Goal: Task Accomplishment & Management: Complete application form

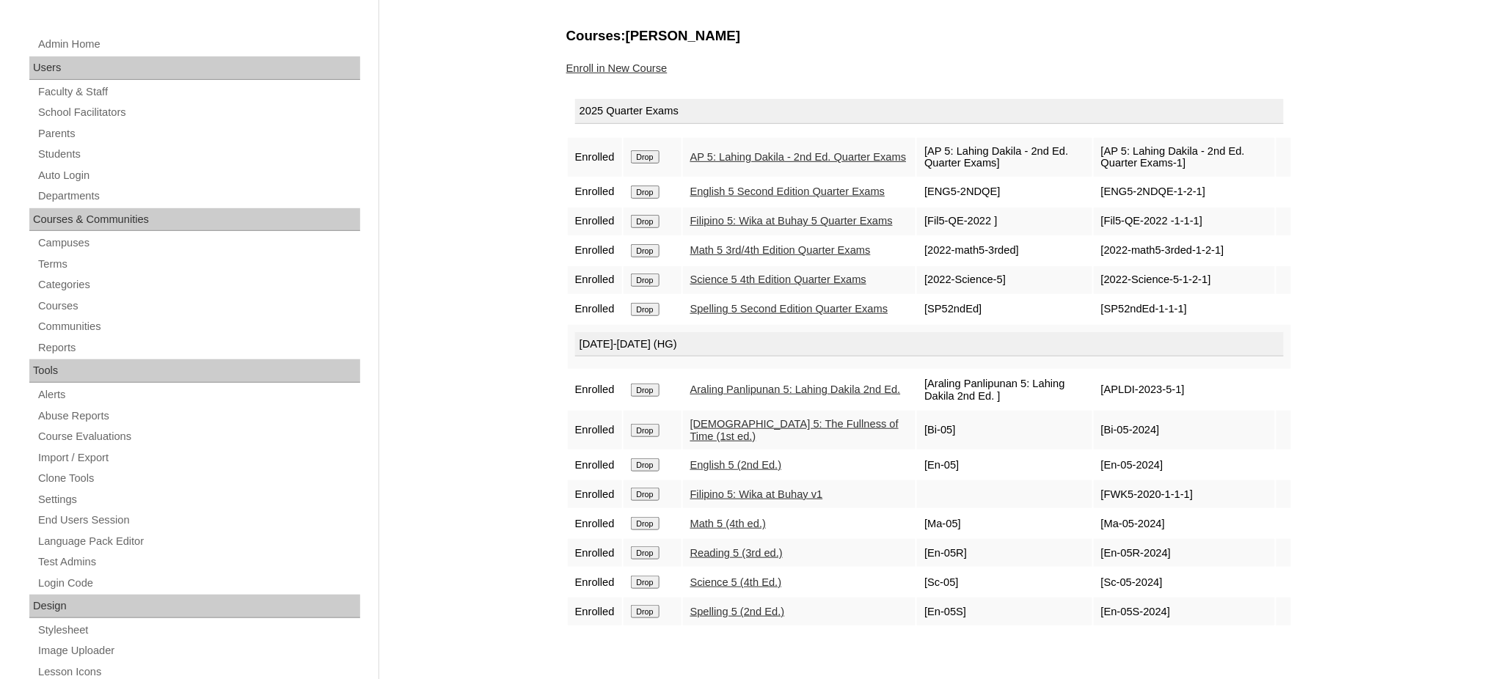
scroll to position [195, 0]
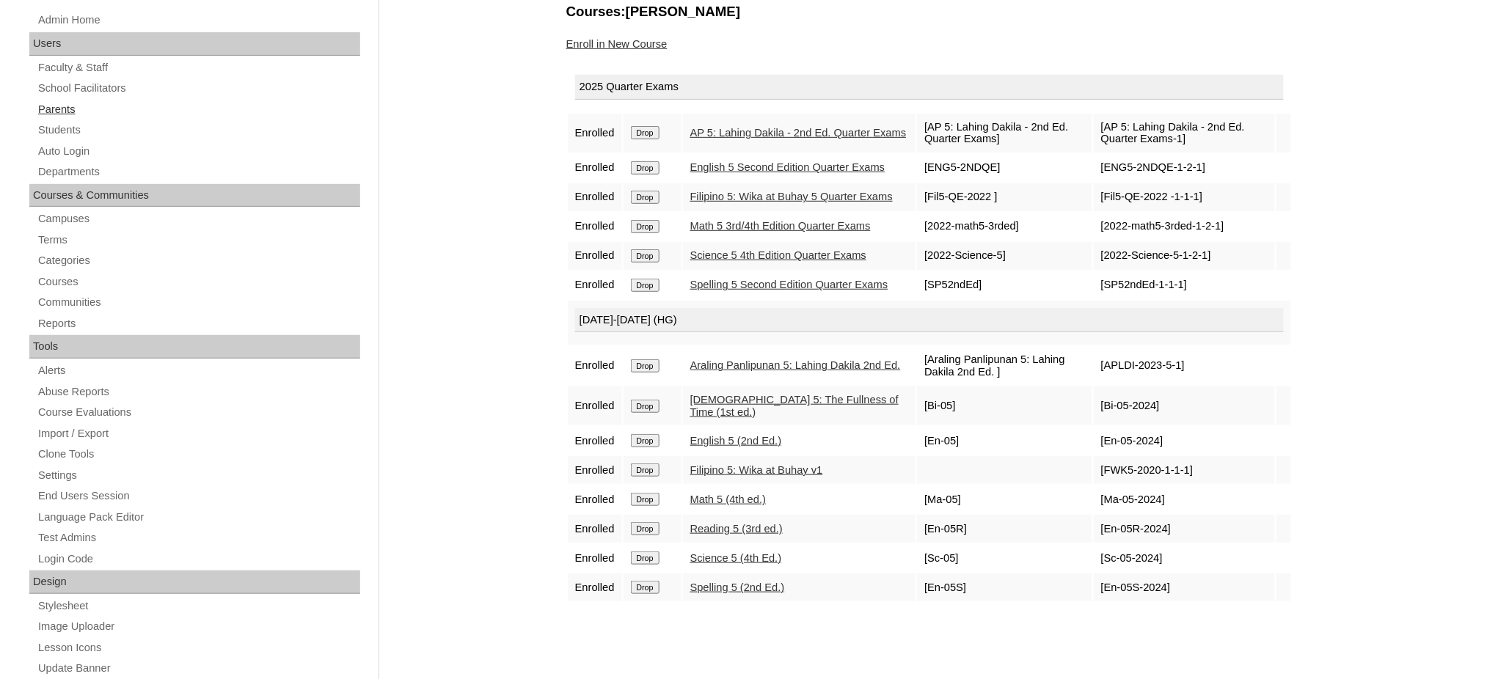
click at [52, 103] on link "Parents" at bounding box center [199, 110] width 324 height 18
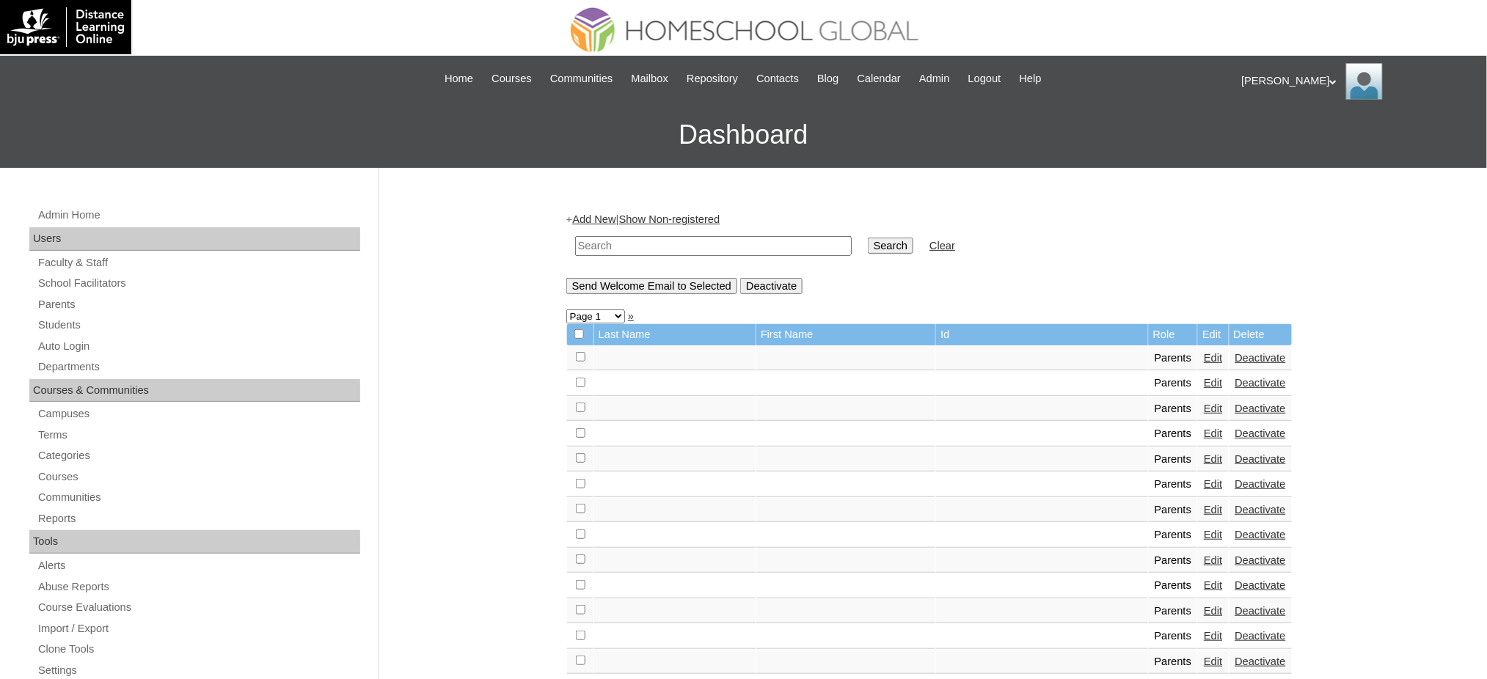
click at [605, 241] on input "text" at bounding box center [713, 246] width 277 height 20
paste input "[EMAIL_ADDRESS][DOMAIN_NAME]"
type input "romebasay@gmail.com"
click at [868, 241] on input "Search" at bounding box center [890, 246] width 45 height 16
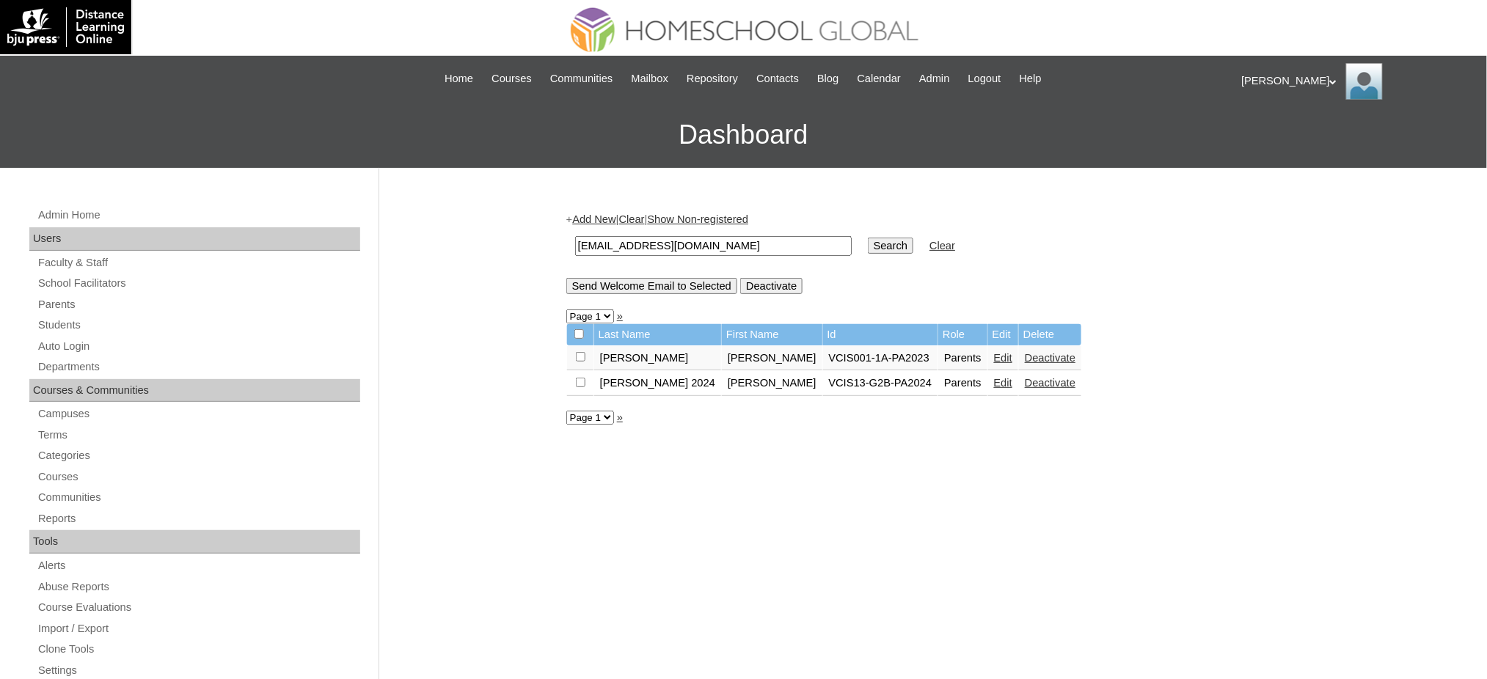
click at [994, 379] on link "Edit" at bounding box center [1003, 383] width 18 height 12
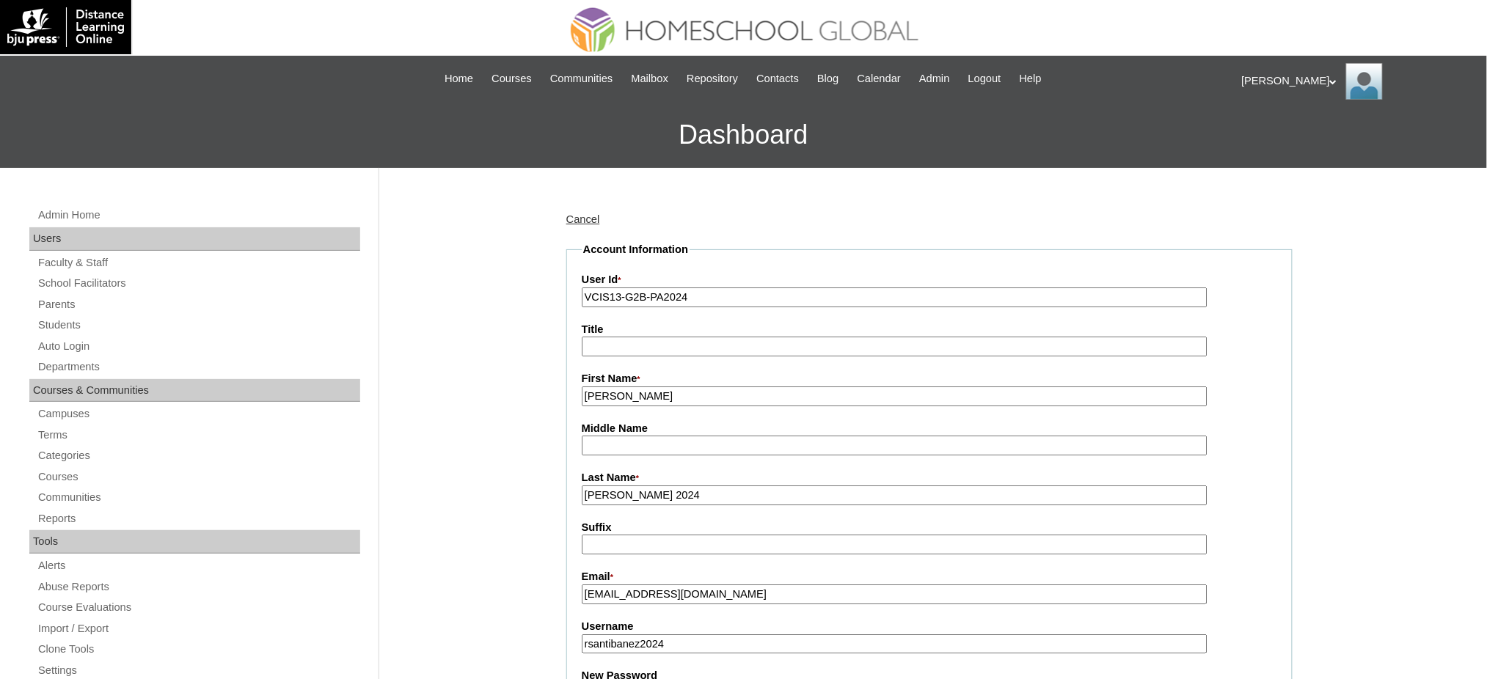
click at [605, 297] on input "VCIS13-G2B-PA2024" at bounding box center [895, 298] width 626 height 20
click at [605, 298] on input "VCIS13-G2B-PA2024" at bounding box center [895, 298] width 626 height 20
paste input "MHP0136-TECHPH2025"
type input "MHP0136-TECHPH2025"
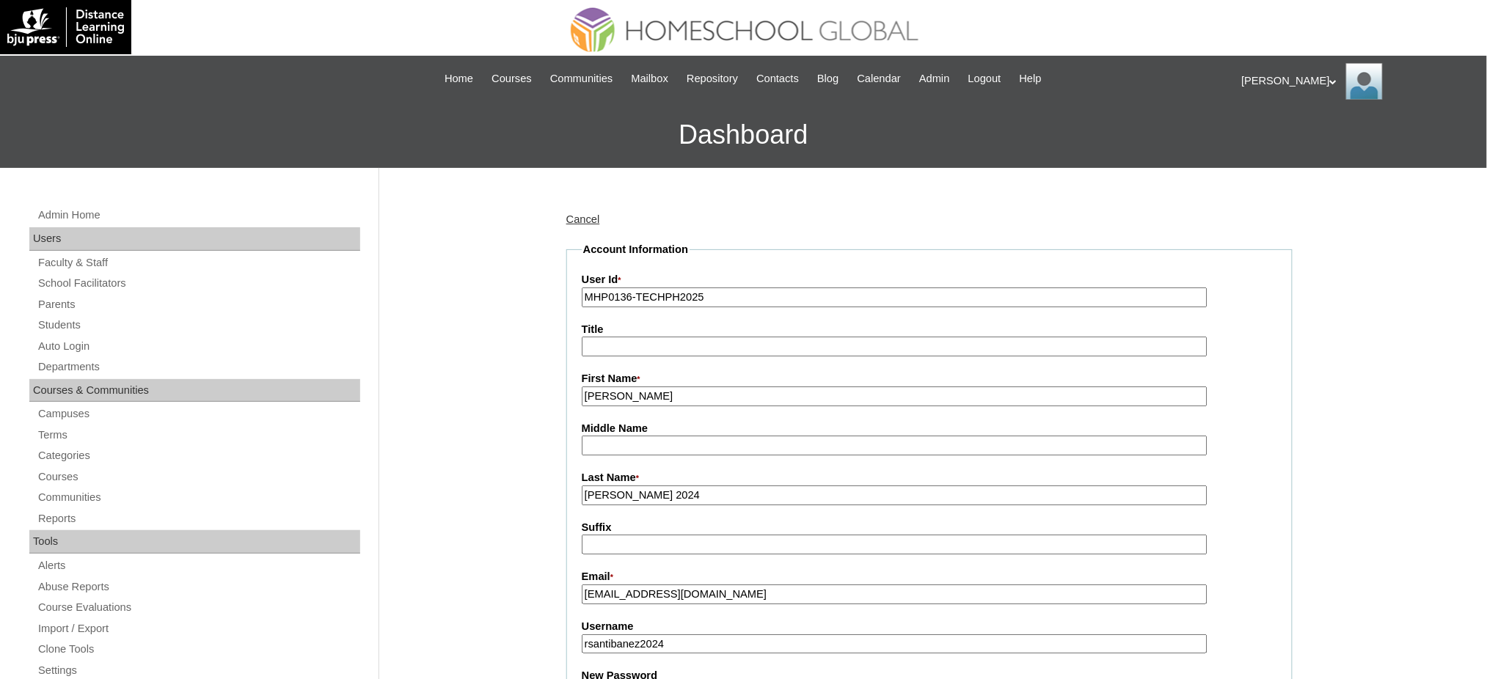
drag, startPoint x: 602, startPoint y: 350, endPoint x: 664, endPoint y: 393, distance: 75.9
click at [602, 351] on input "Title" at bounding box center [895, 347] width 626 height 20
type input "Ms."
click at [696, 394] on input "Russell Mari" at bounding box center [895, 397] width 626 height 20
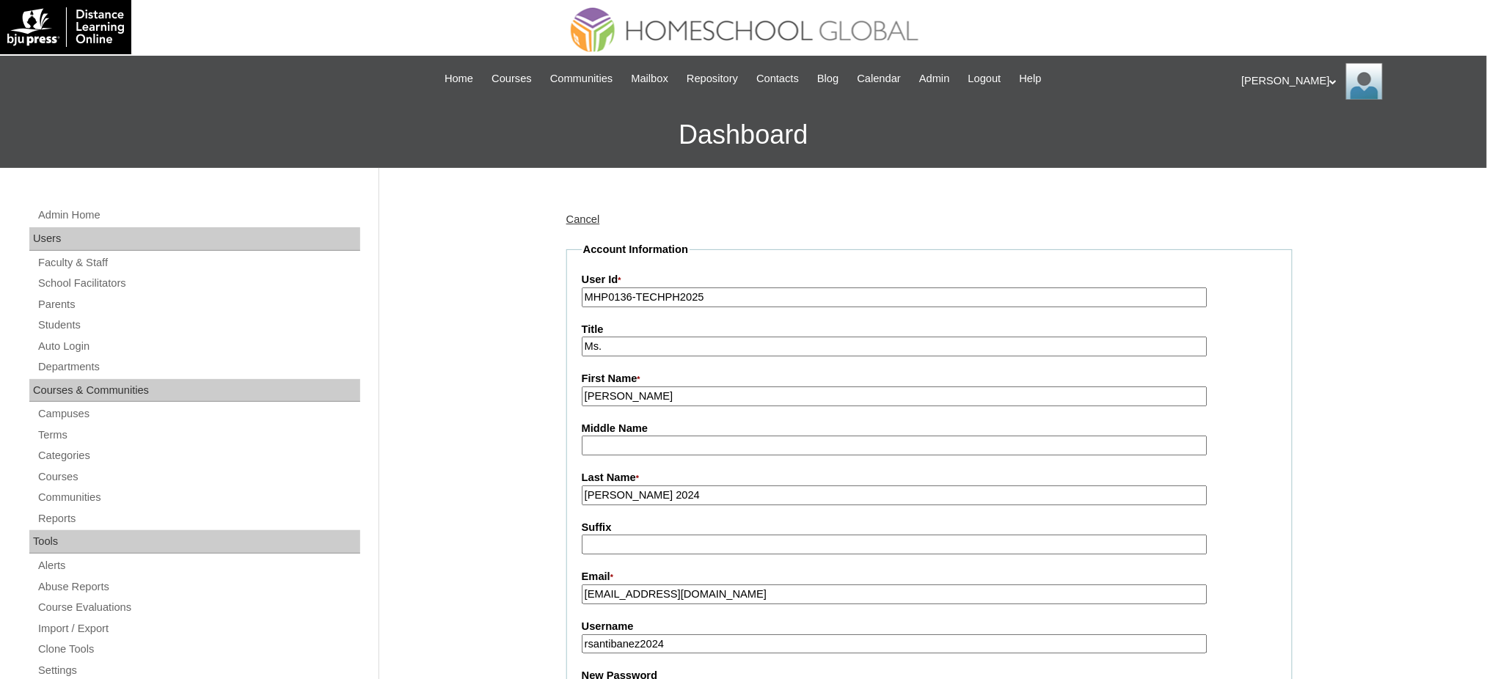
click at [696, 394] on input "Russell Mari" at bounding box center [895, 397] width 626 height 20
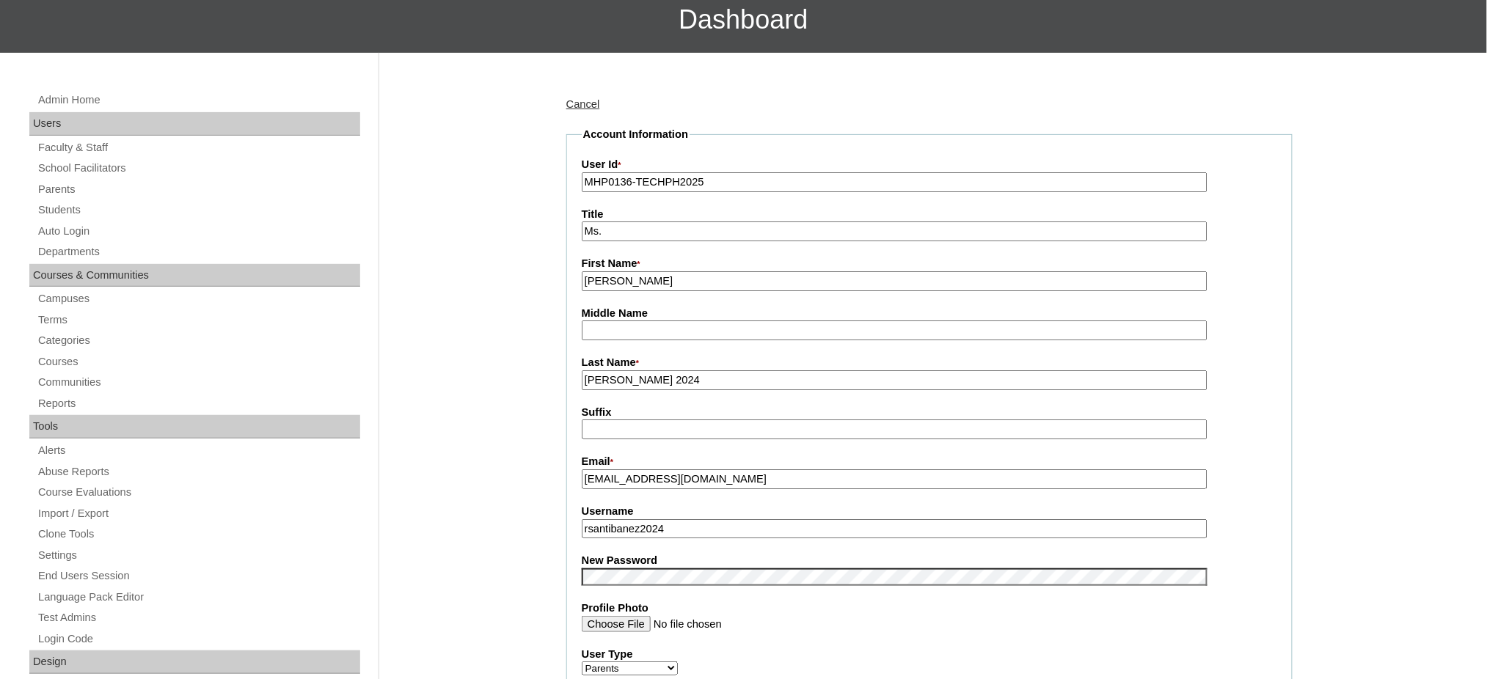
scroll to position [195, 0]
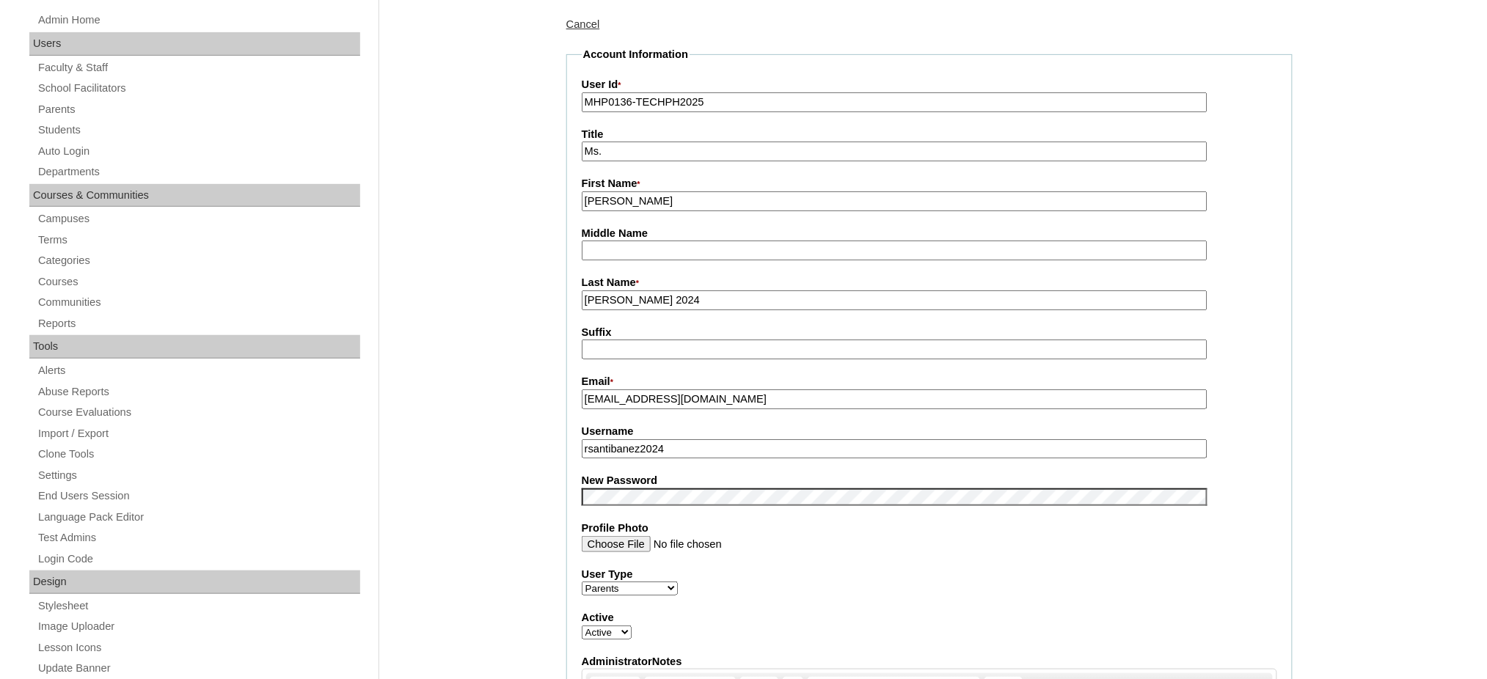
click at [636, 302] on input "Santibañez 2024" at bounding box center [895, 301] width 626 height 20
click at [638, 302] on input "Santibañez 2024" at bounding box center [895, 301] width 626 height 20
paste input "text"
type input "Santibañez"
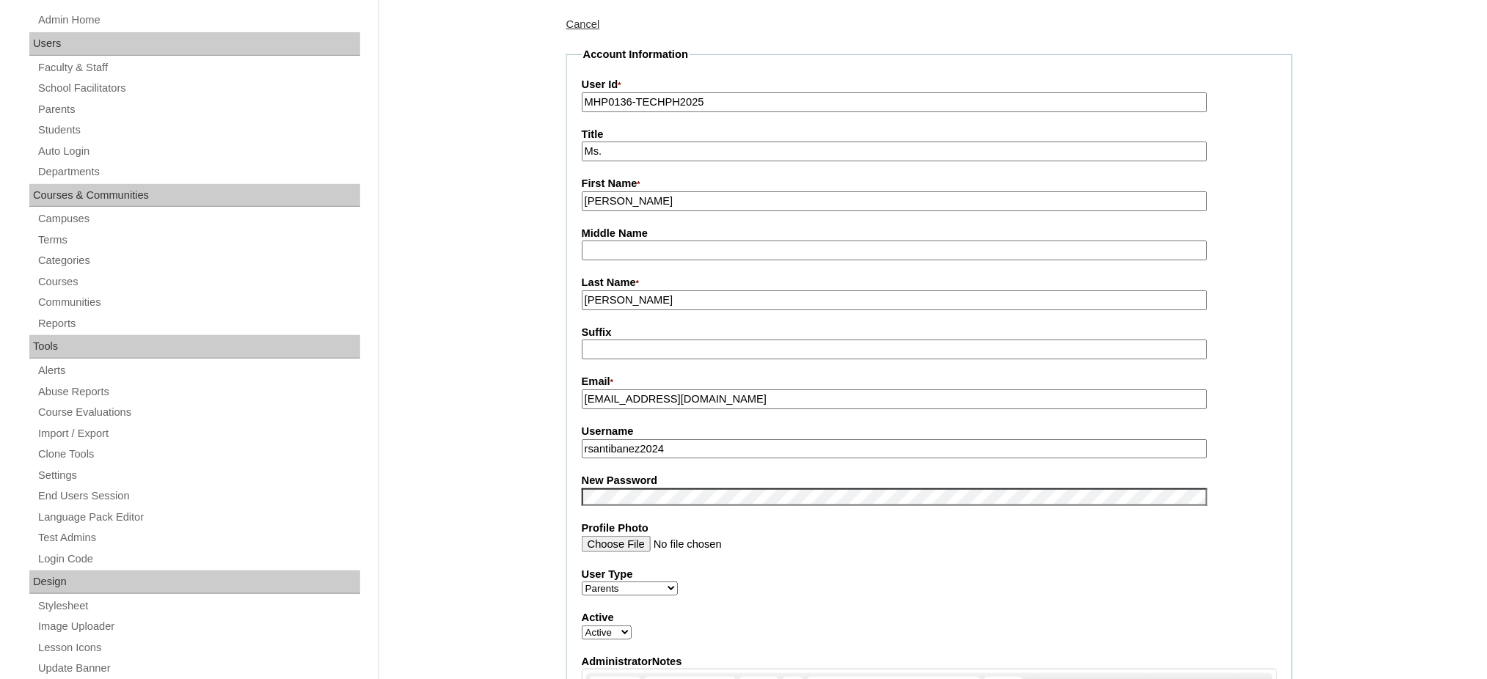
click at [649, 394] on input "romebasay@gmail.com" at bounding box center [895, 400] width 626 height 20
click at [696, 442] on input "rsantibanez2024" at bounding box center [895, 450] width 626 height 20
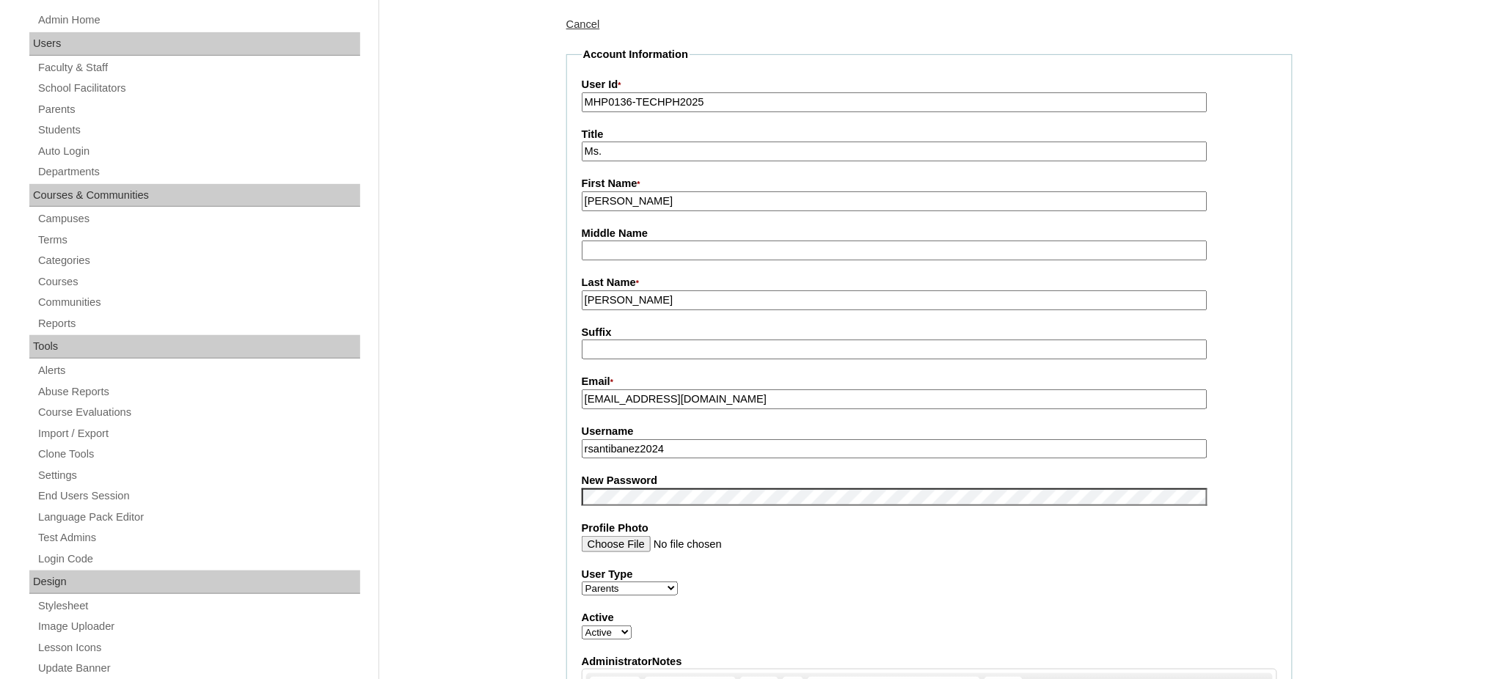
drag, startPoint x: 696, startPoint y: 442, endPoint x: 700, endPoint y: 431, distance: 11.6
click at [697, 440] on input "rsantibanez2024" at bounding box center [895, 450] width 626 height 20
paste input "basayS2025"
type input "basayS2025"
click at [650, 200] on input "Russell Mari" at bounding box center [895, 202] width 626 height 20
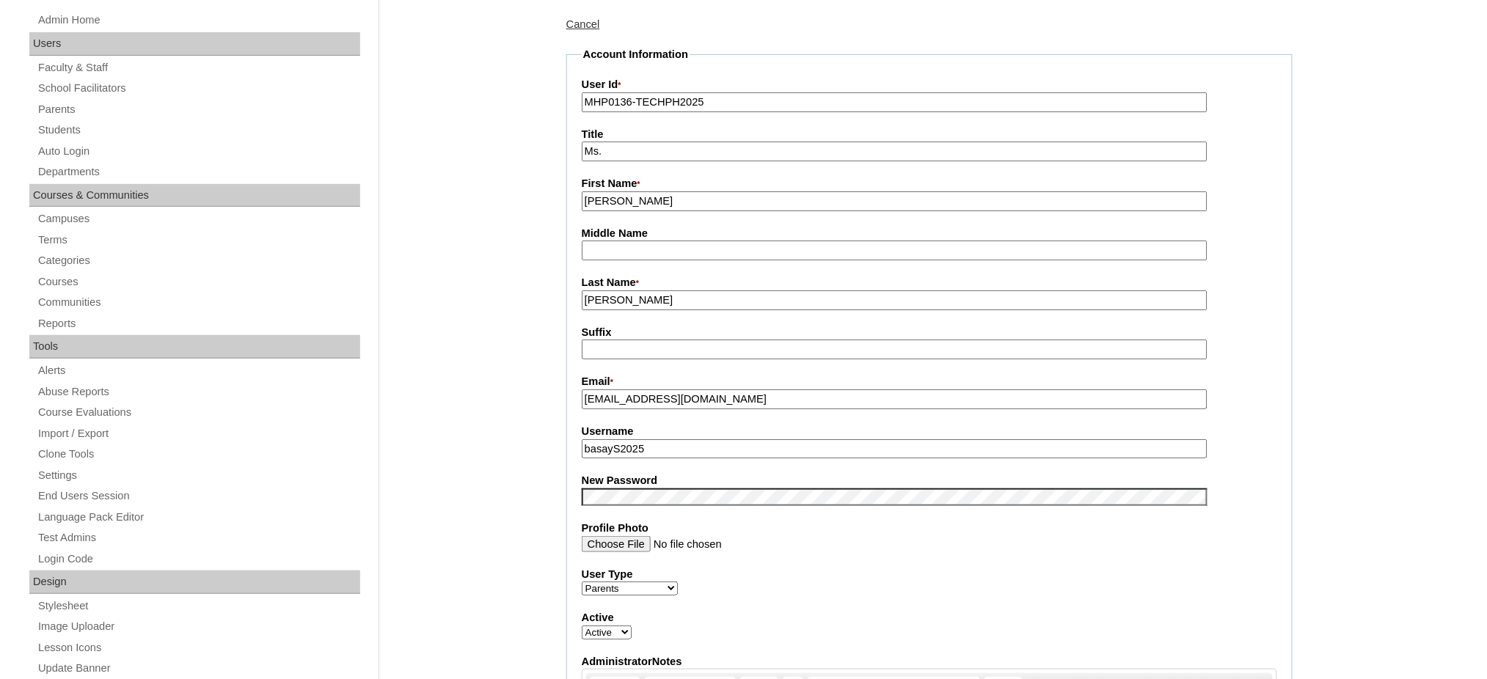
click at [650, 200] on input "Russell Mari" at bounding box center [895, 202] width 626 height 20
click at [607, 195] on input "RUSELL" at bounding box center [895, 202] width 626 height 20
click at [656, 203] on input "RUSSELL" at bounding box center [895, 202] width 626 height 20
type input "RUSSELL MARI"
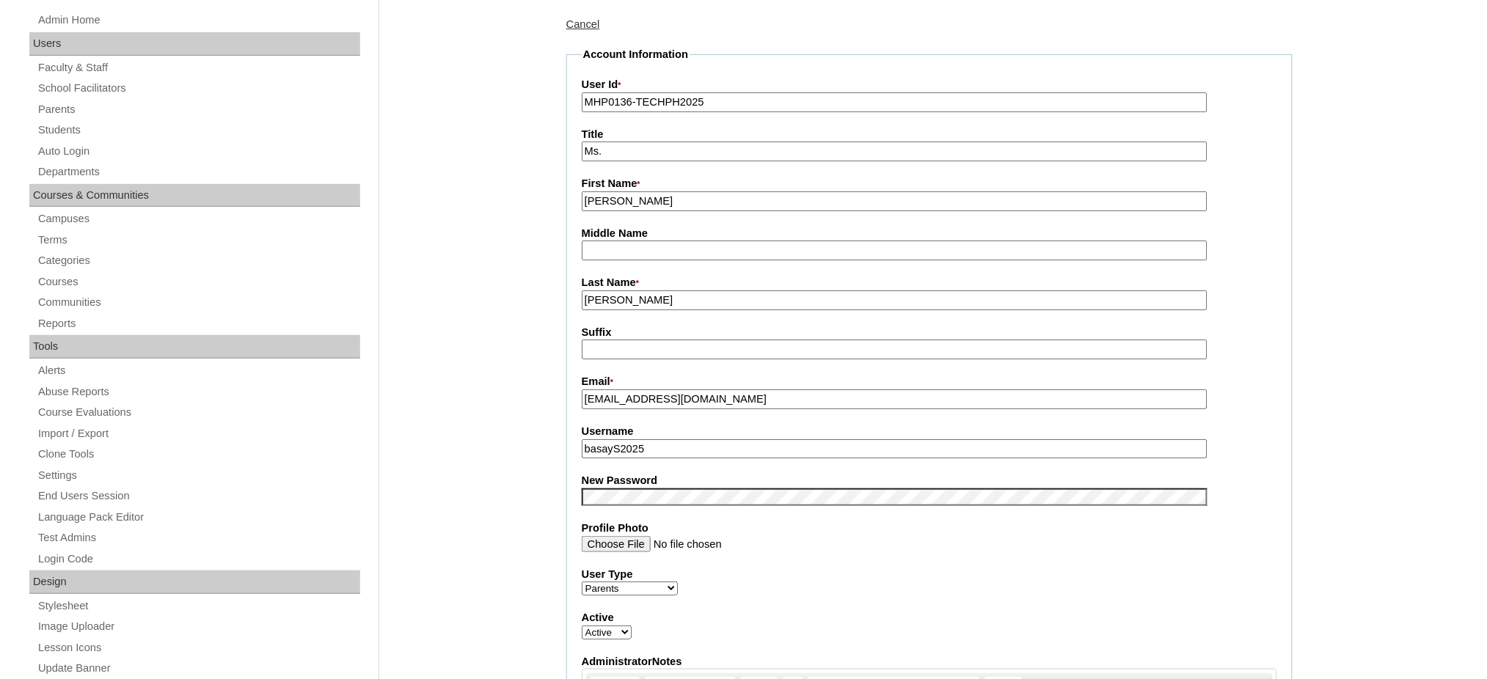
click at [648, 303] on input "Santibañez" at bounding box center [895, 301] width 626 height 20
click at [647, 303] on input "Santibañez" at bounding box center [895, 301] width 626 height 20
paste input "Ñ"
click at [614, 296] on input "SANTIÑ" at bounding box center [895, 301] width 626 height 20
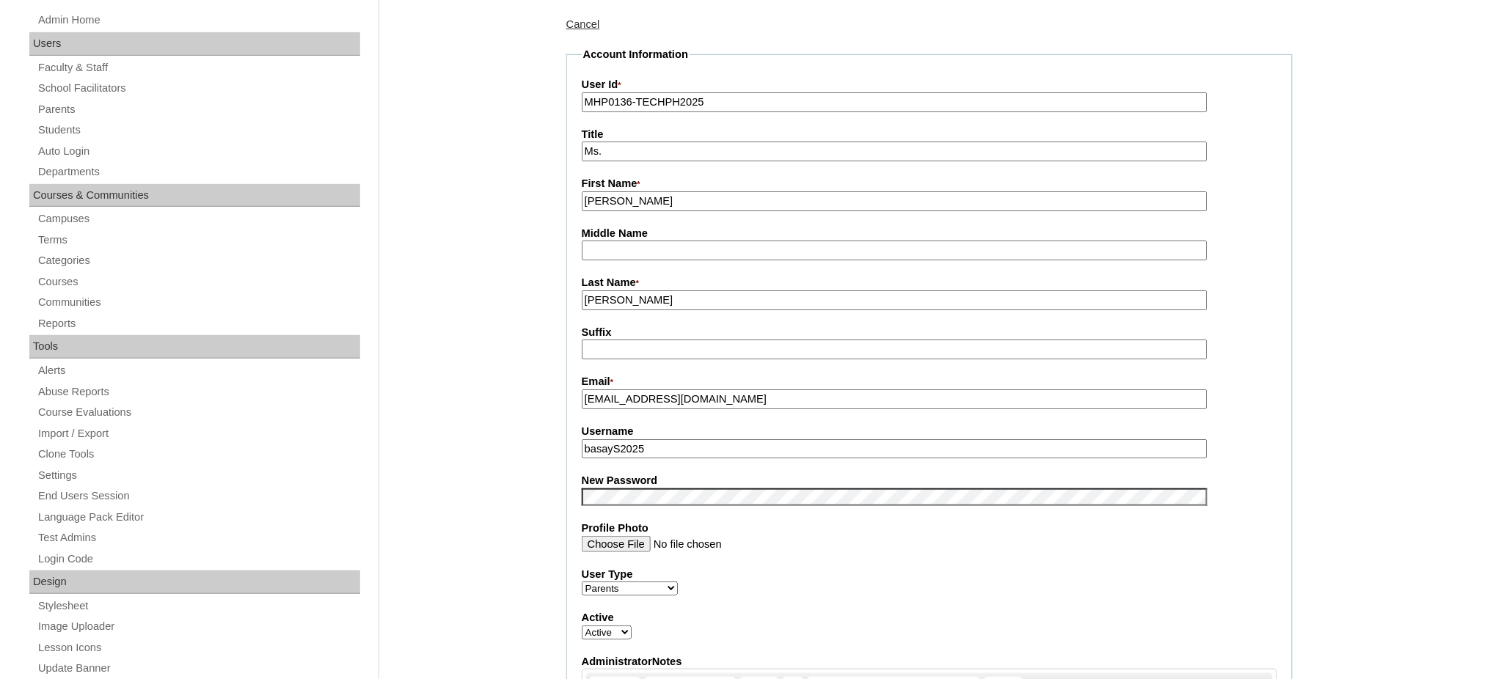
type input "SANTIBAÑEZ"
click at [652, 442] on input "basayS2025" at bounding box center [895, 450] width 626 height 20
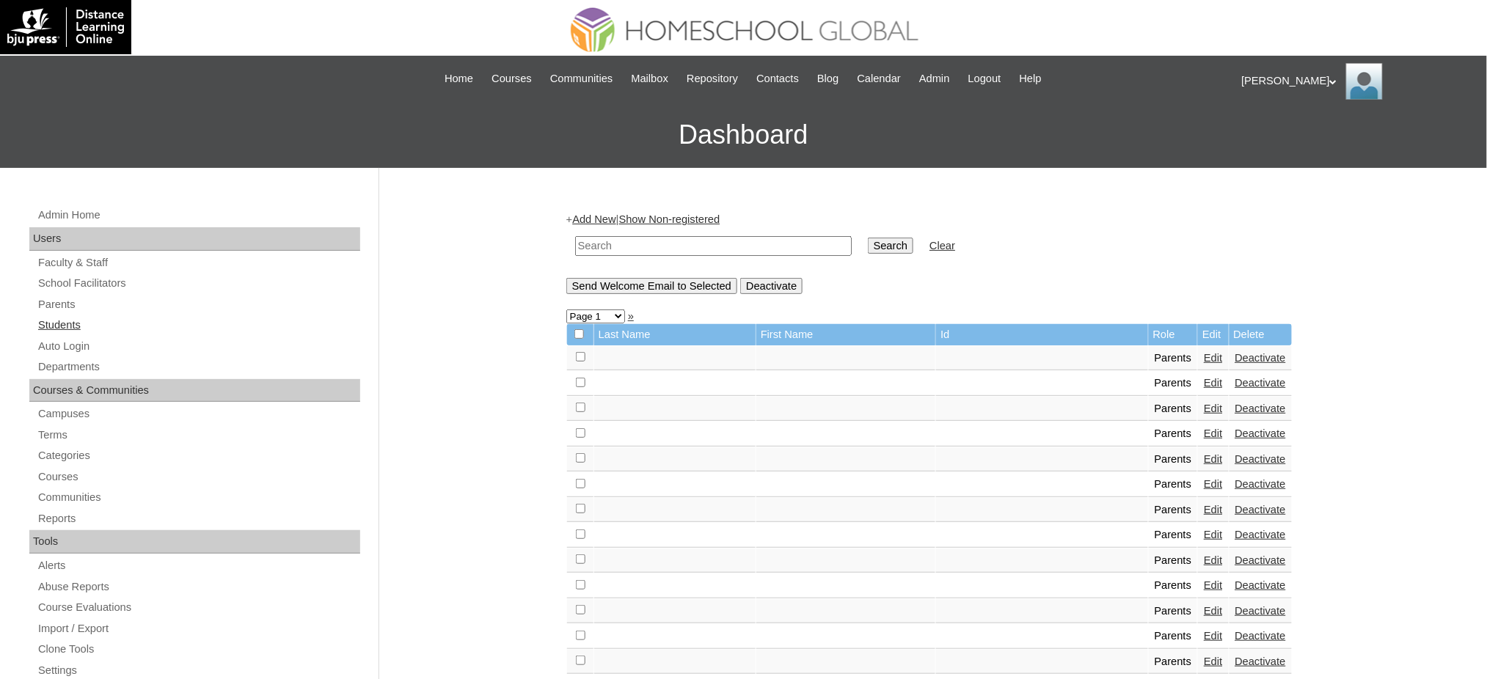
click at [61, 318] on link "Students" at bounding box center [199, 325] width 324 height 18
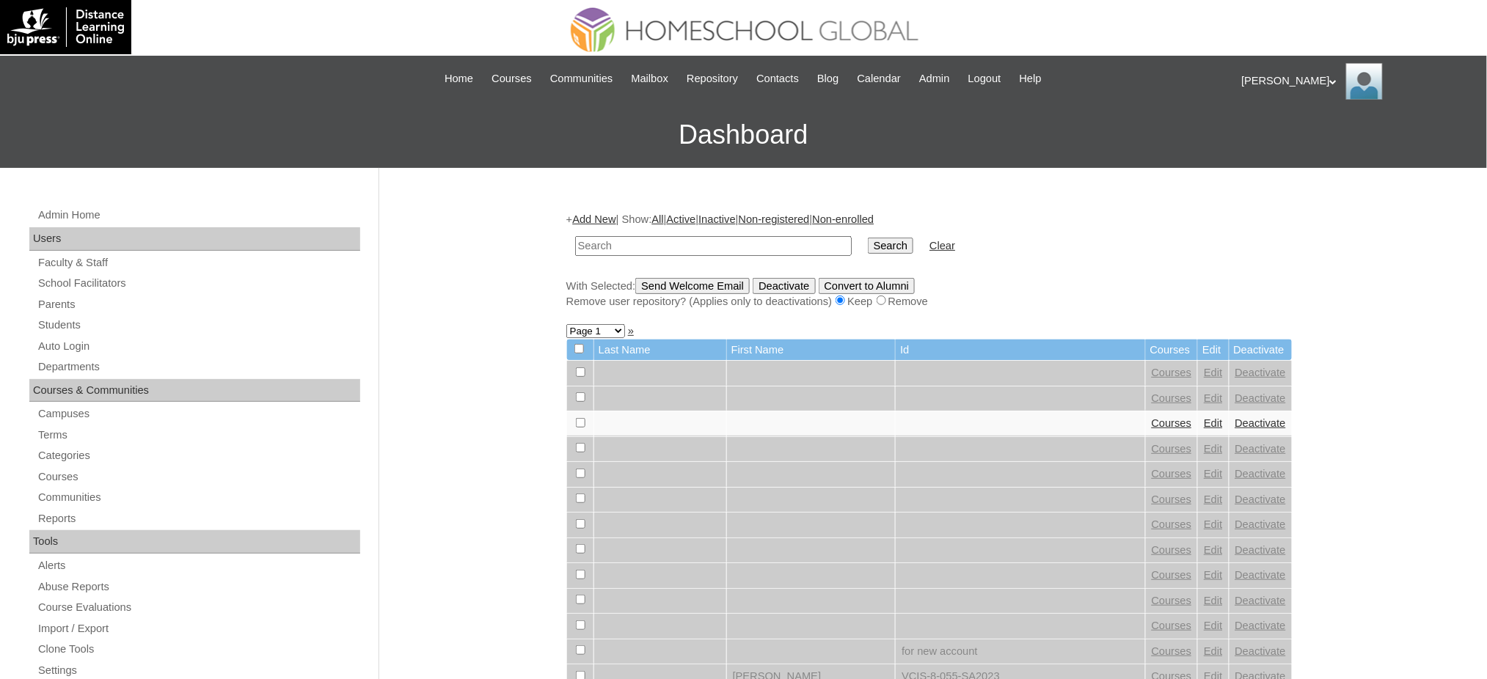
paste input "[PERSON_NAME]"
type input "[PERSON_NAME]"
click at [868, 238] on input "Search" at bounding box center [890, 246] width 45 height 16
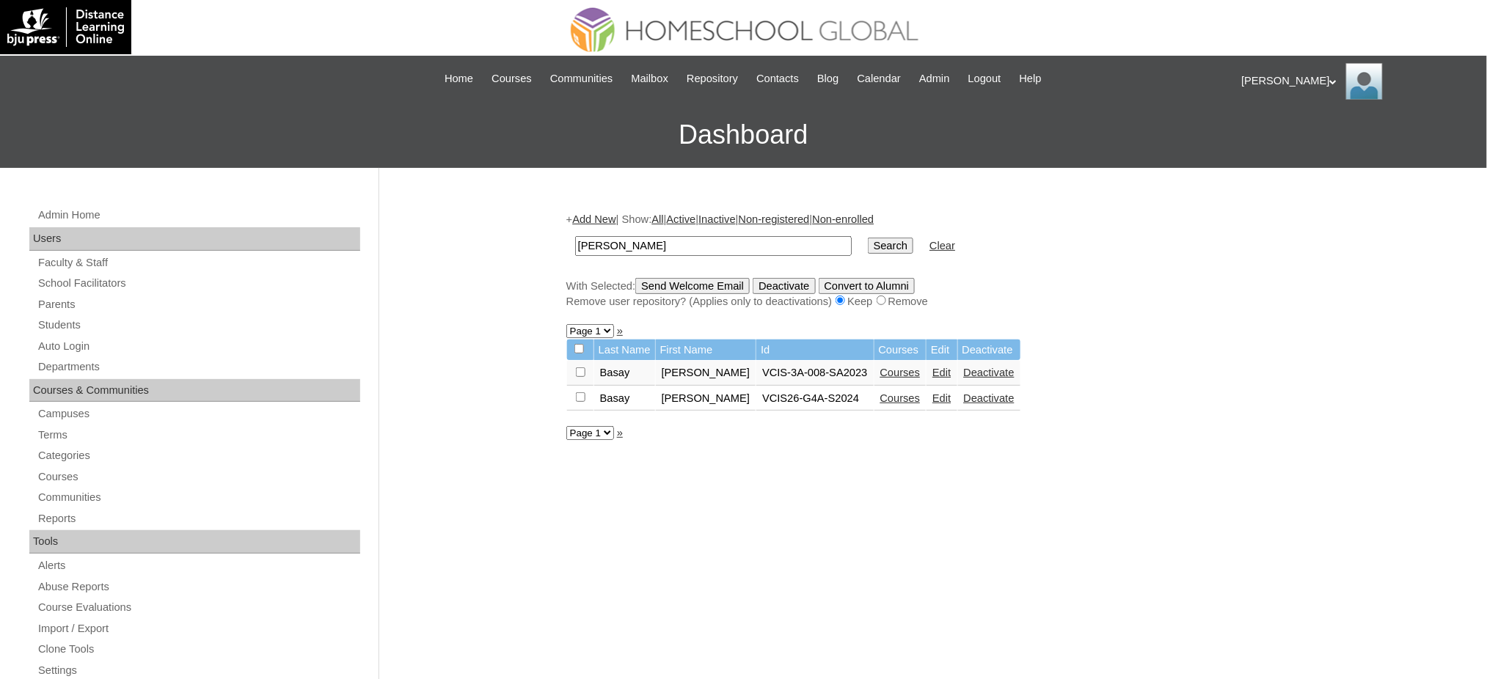
click at [933, 397] on link "Edit" at bounding box center [942, 399] width 18 height 12
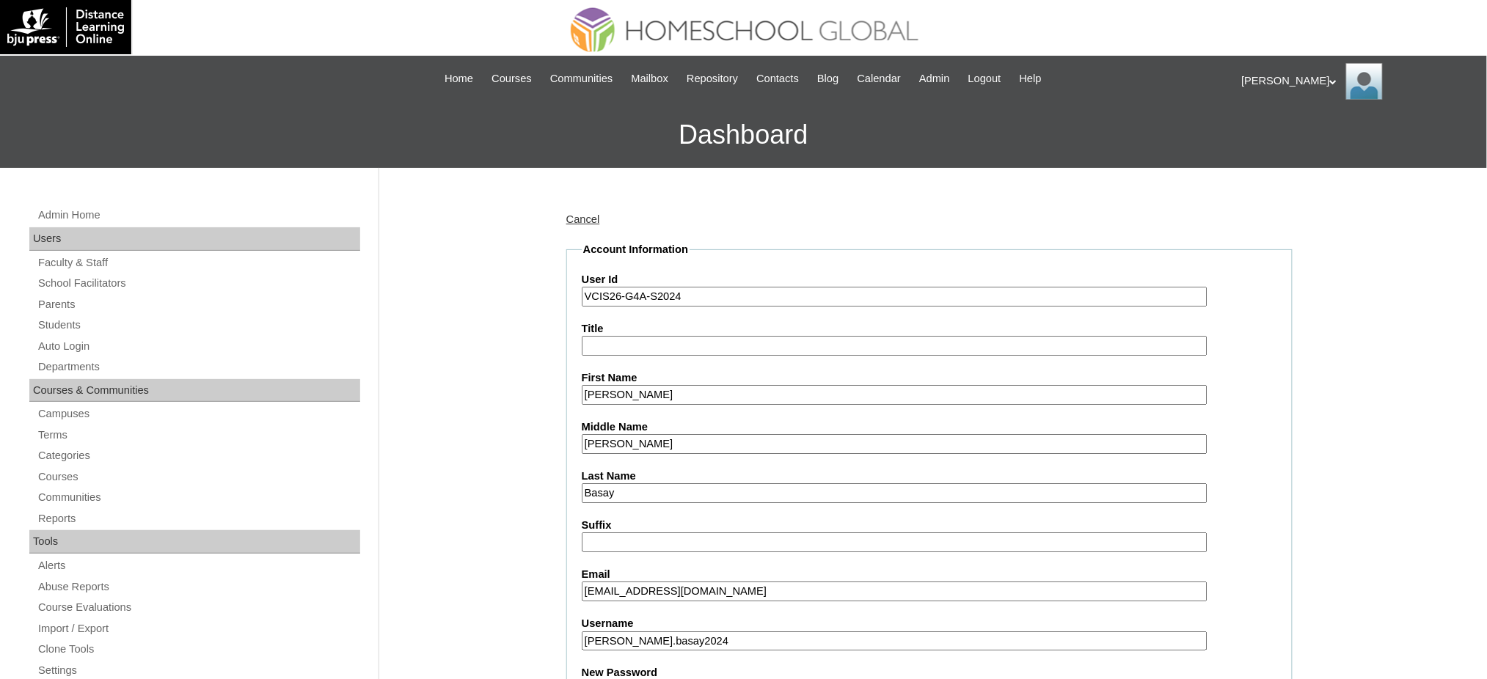
click at [659, 288] on input "VCIS26-G4A-S2024" at bounding box center [895, 297] width 626 height 20
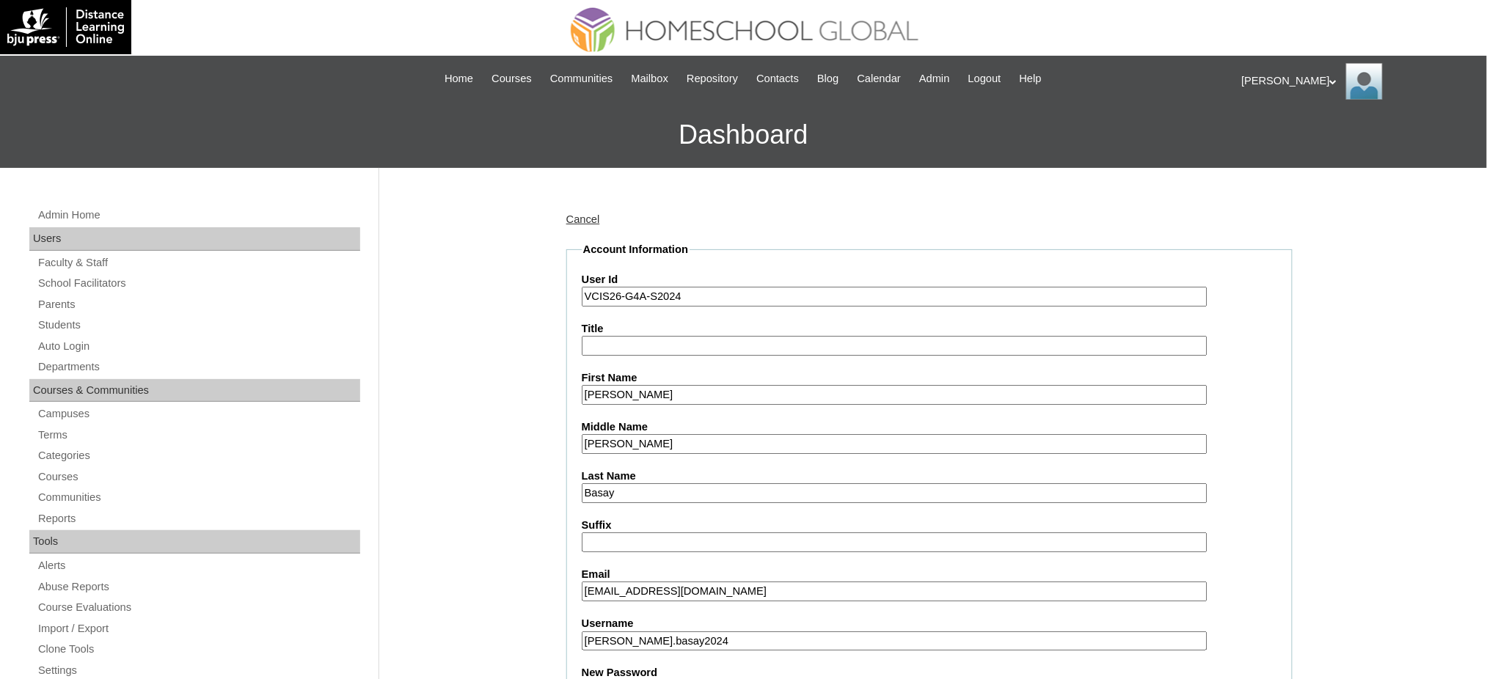
click at [659, 288] on input "VCIS26-G4A-S2024" at bounding box center [895, 297] width 626 height 20
paste input "MHS00177-TECHPH2025"
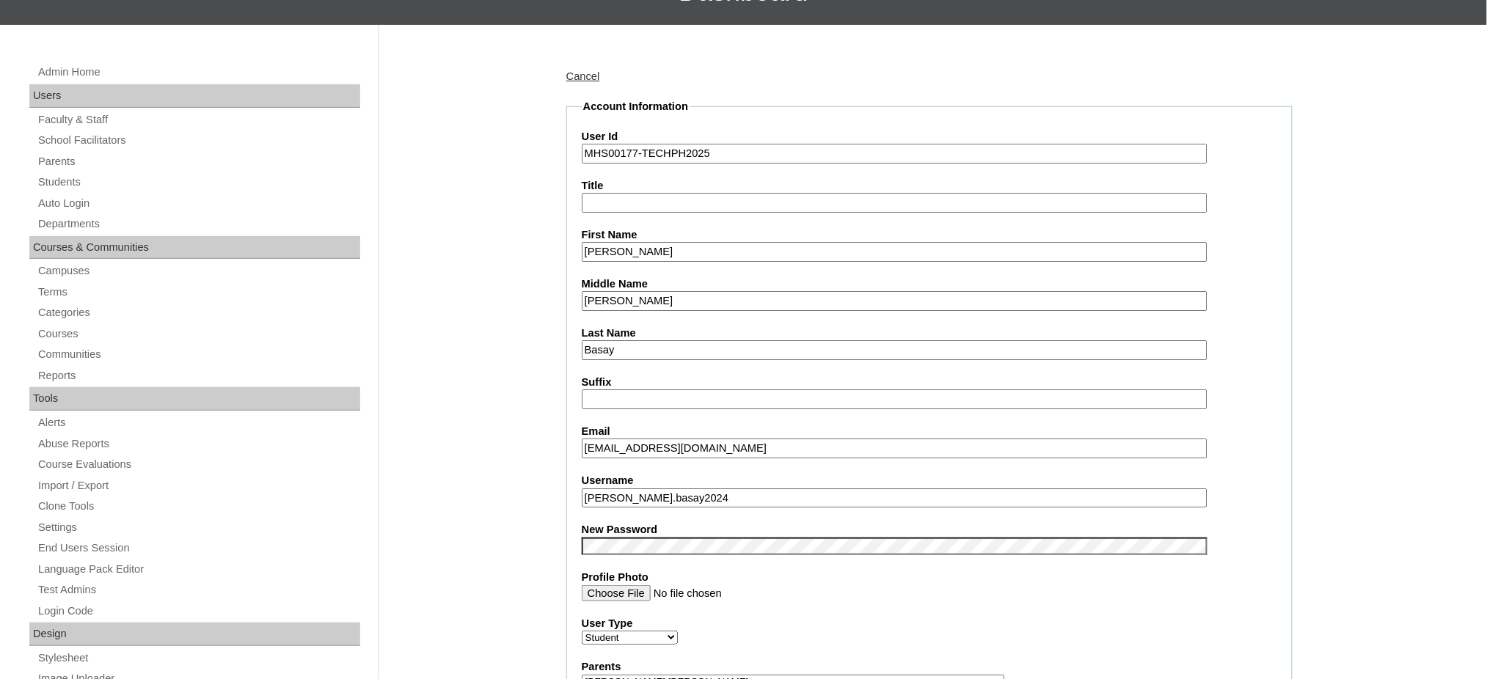
scroll to position [195, 0]
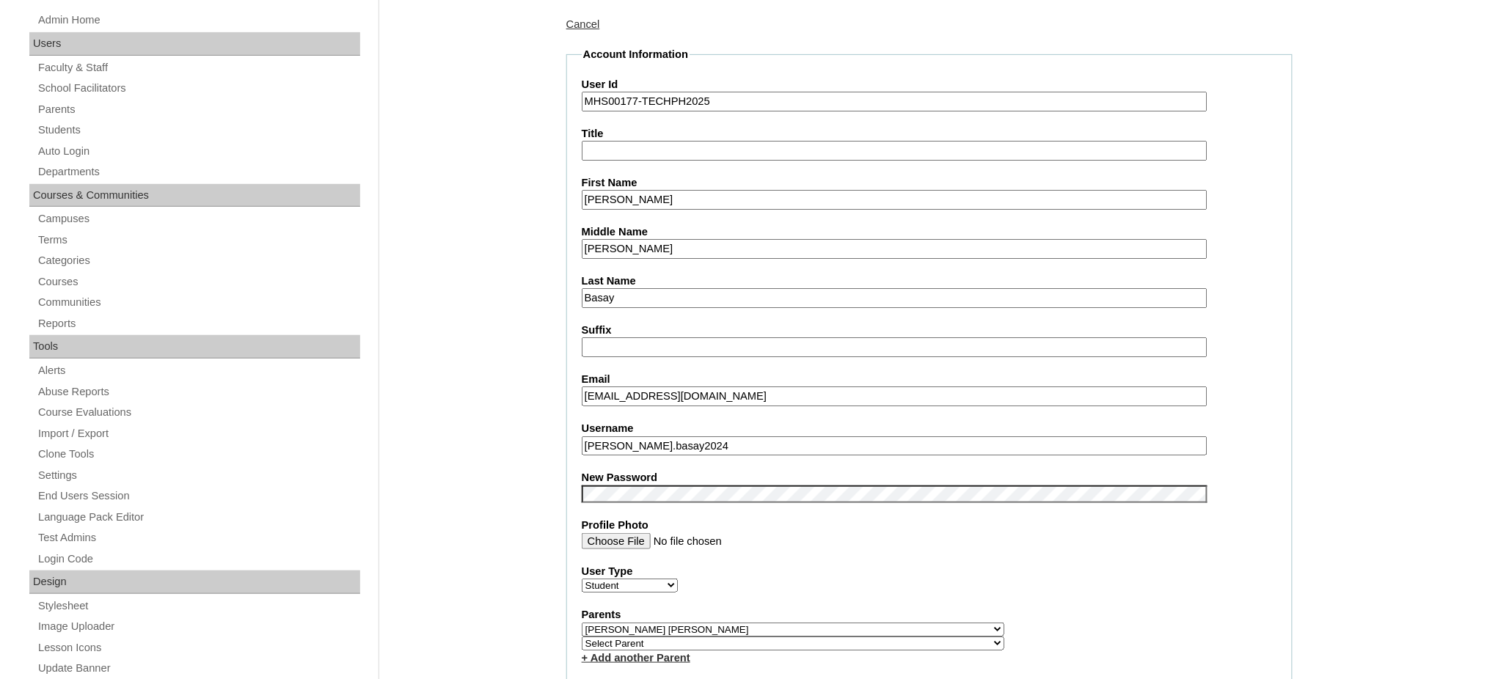
type input "MHS00177-TECHPH2025"
click at [699, 198] on input "Reese Jersell" at bounding box center [895, 200] width 626 height 20
click at [634, 240] on input "Santibañez" at bounding box center [895, 249] width 626 height 20
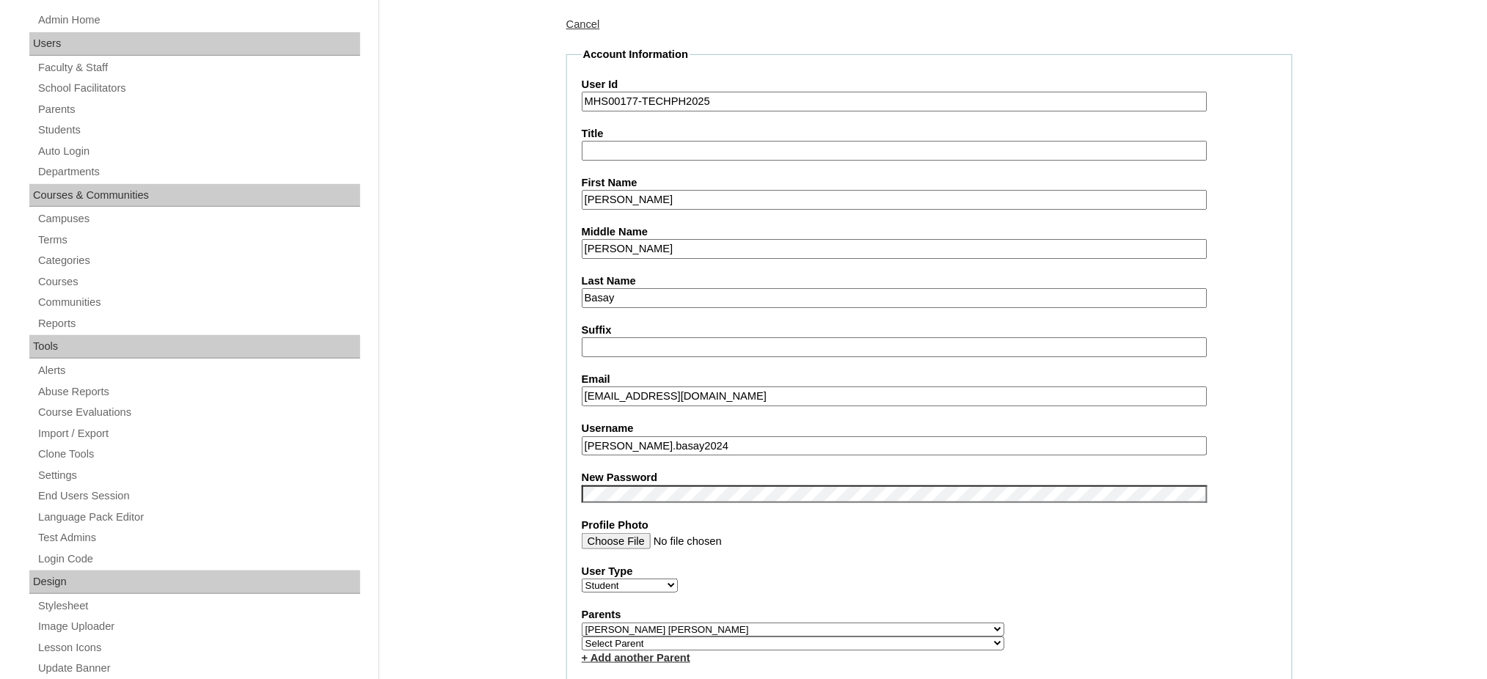
click at [634, 240] on input "Santibañez" at bounding box center [895, 249] width 626 height 20
click at [679, 393] on input "rbasay.student@vcis.edu.ph" at bounding box center [895, 397] width 626 height 20
click at [681, 393] on input "rbasay.student@vcis.edu.ph" at bounding box center [895, 397] width 626 height 20
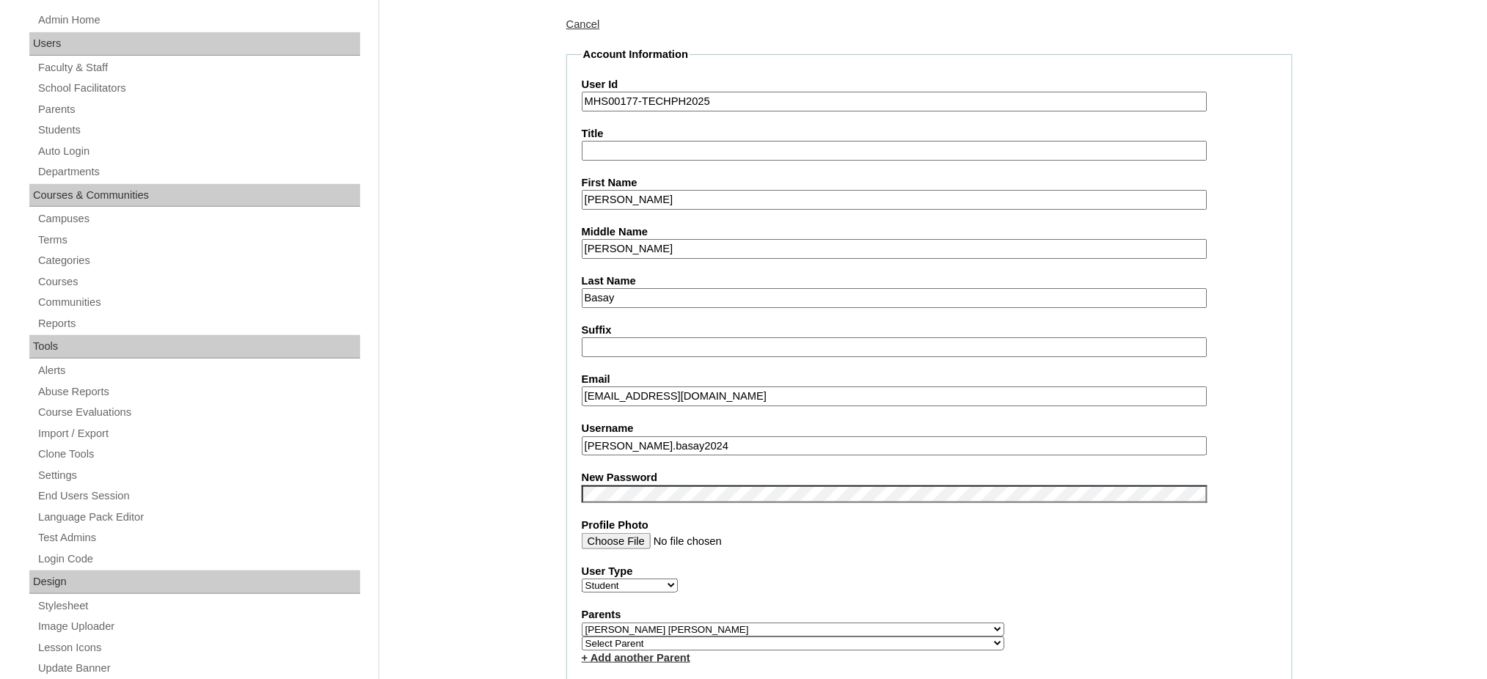
paste input "omebasay@gmail.com"
type input "romebasay@gmail.com"
click at [655, 440] on input "reese.basay2024" at bounding box center [895, 447] width 626 height 20
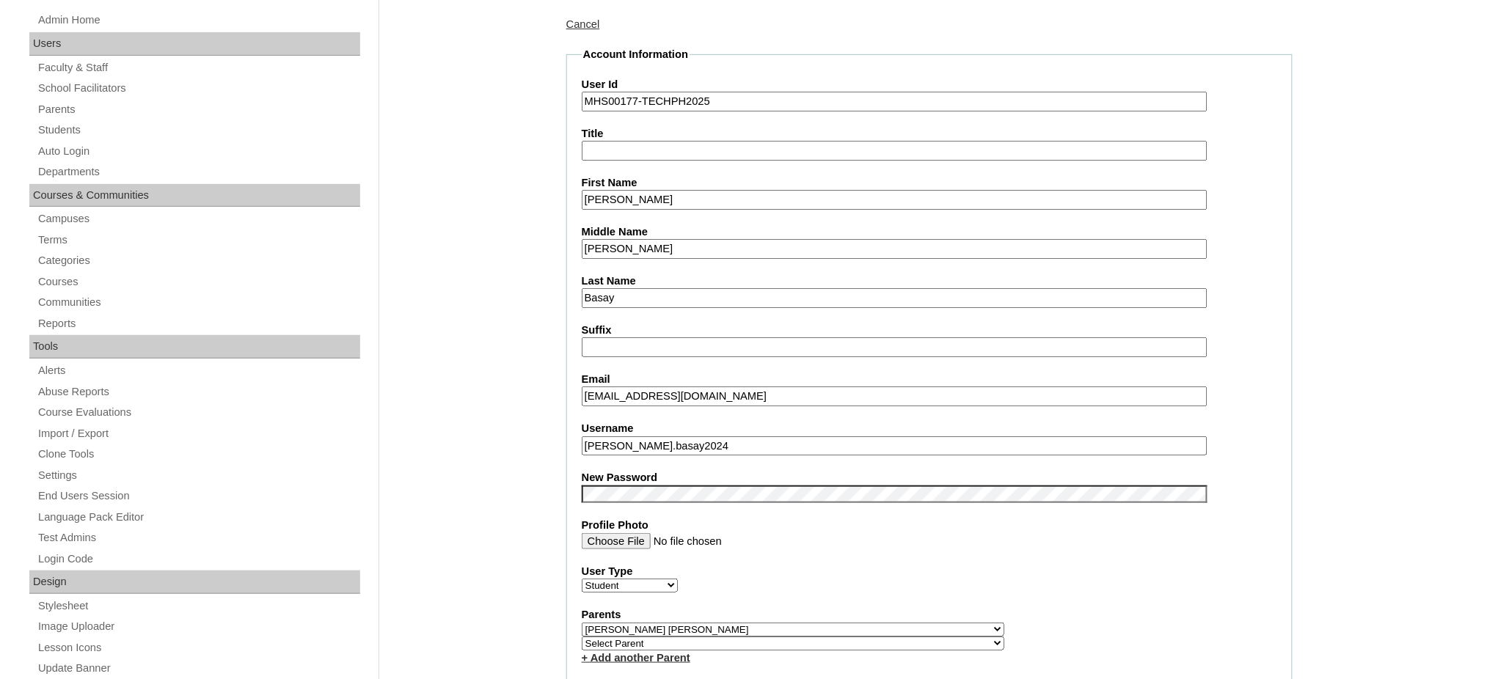
paste input "basay"
type input "reesebasay"
click at [627, 199] on input "Reese Jersell" at bounding box center [895, 200] width 626 height 20
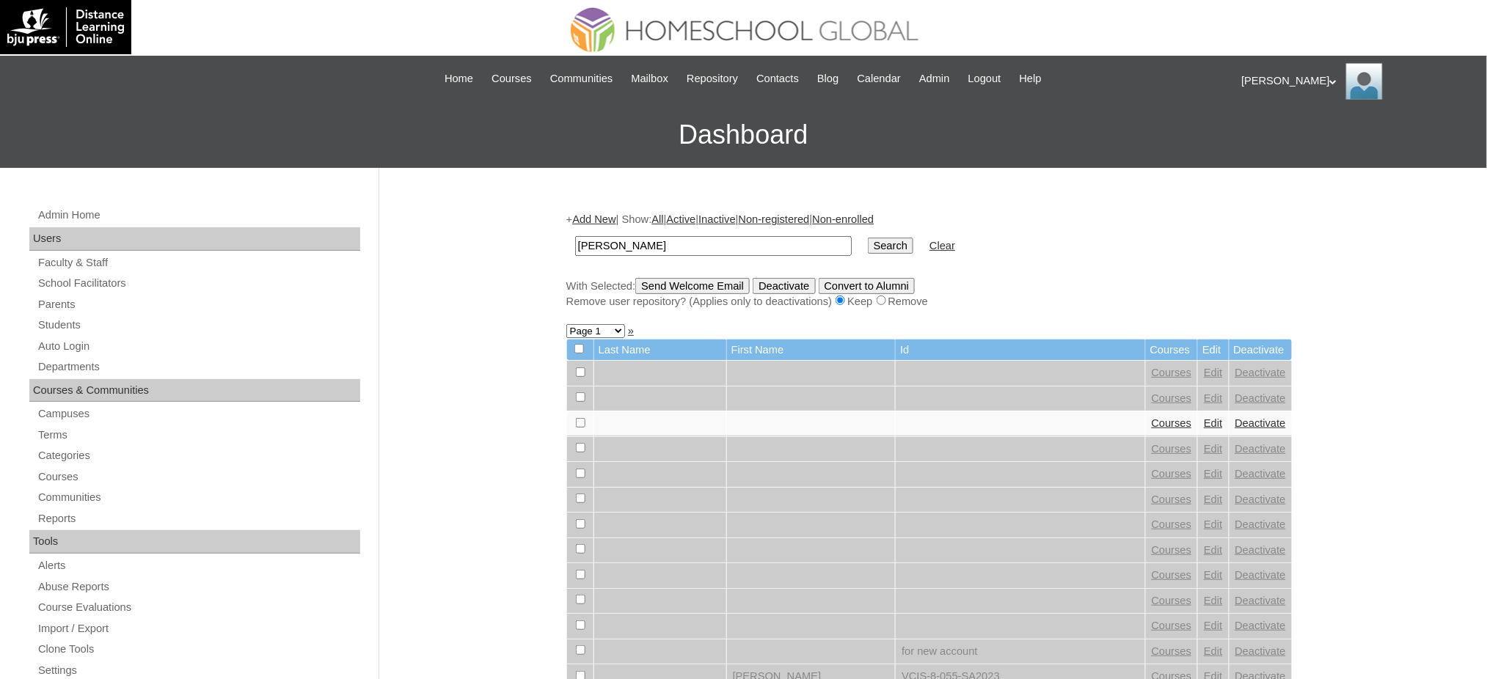
type input "Reese Jersell"
click at [868, 241] on input "Search" at bounding box center [890, 246] width 45 height 16
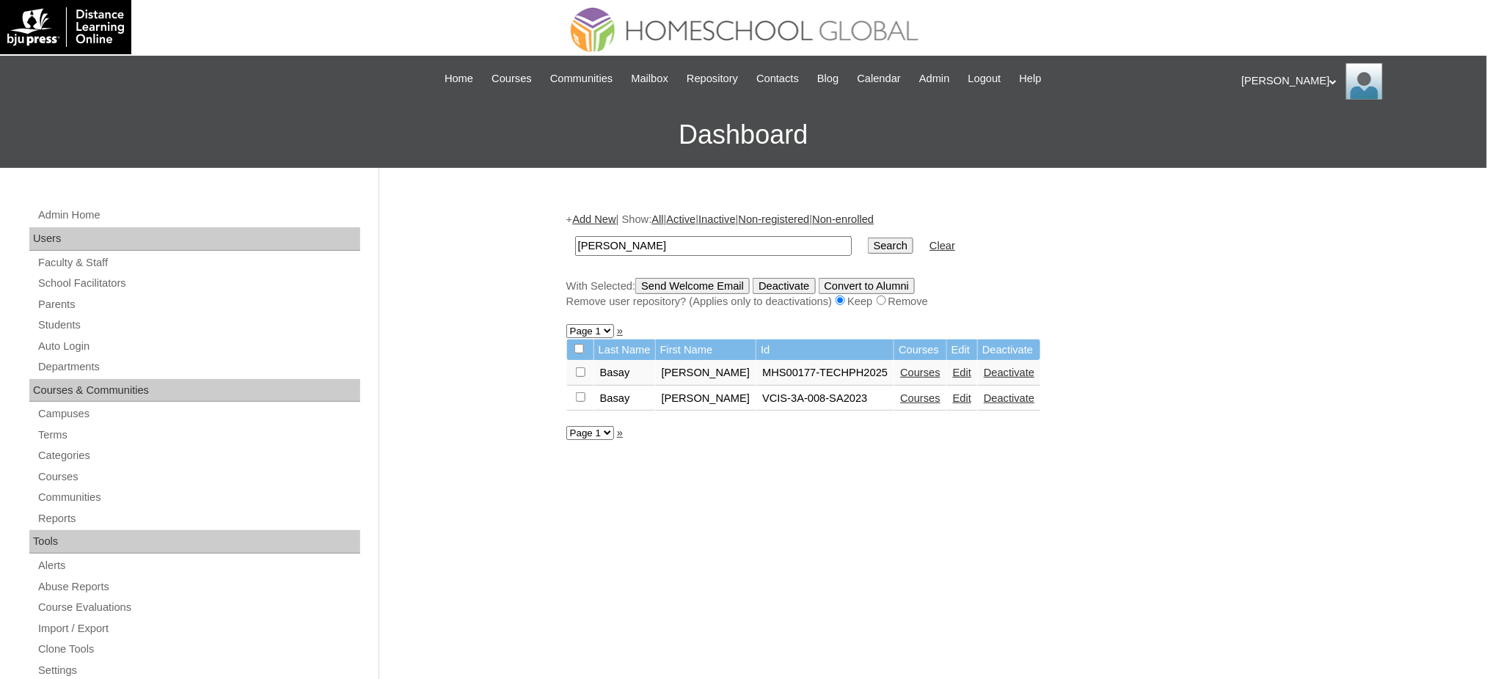
click at [905, 368] on link "Courses" at bounding box center [920, 373] width 40 height 12
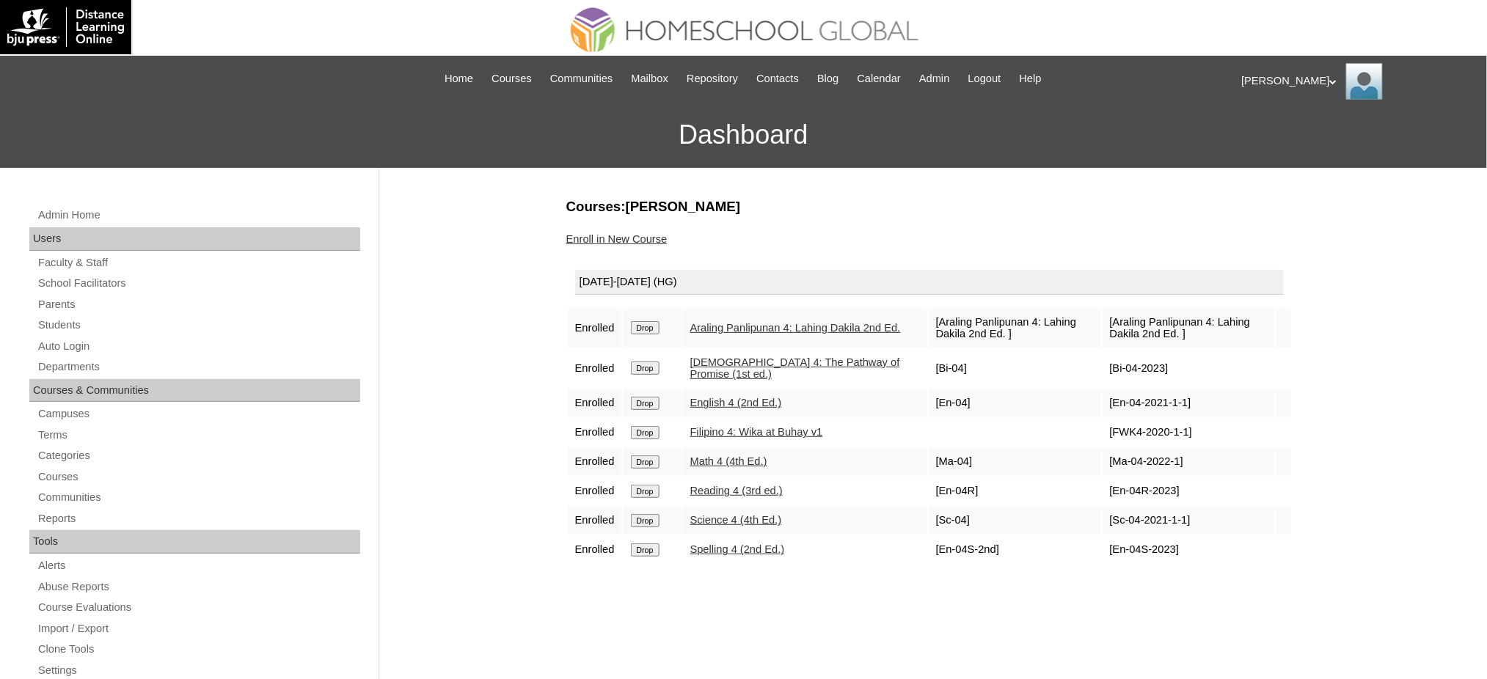
click at [649, 326] on input "Drop" at bounding box center [645, 327] width 29 height 13
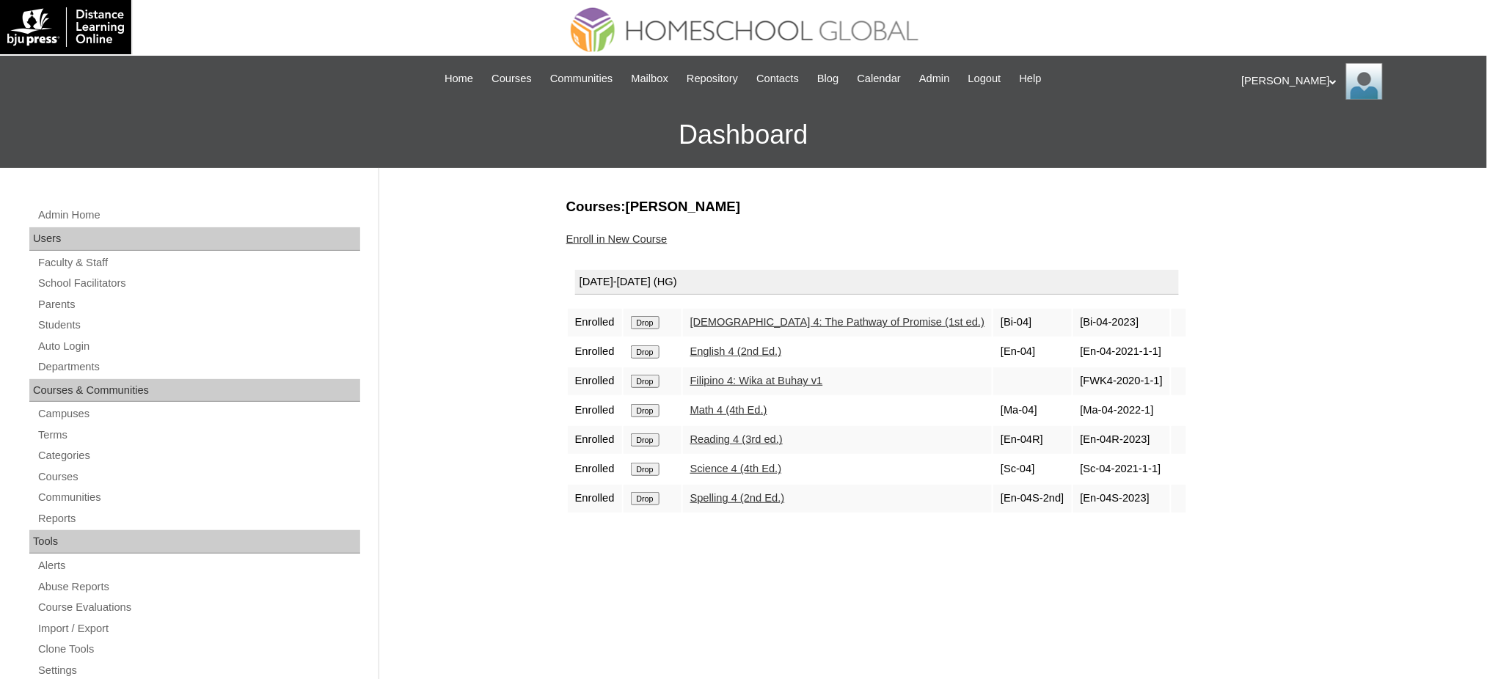
click at [660, 324] on input "Drop" at bounding box center [645, 322] width 29 height 13
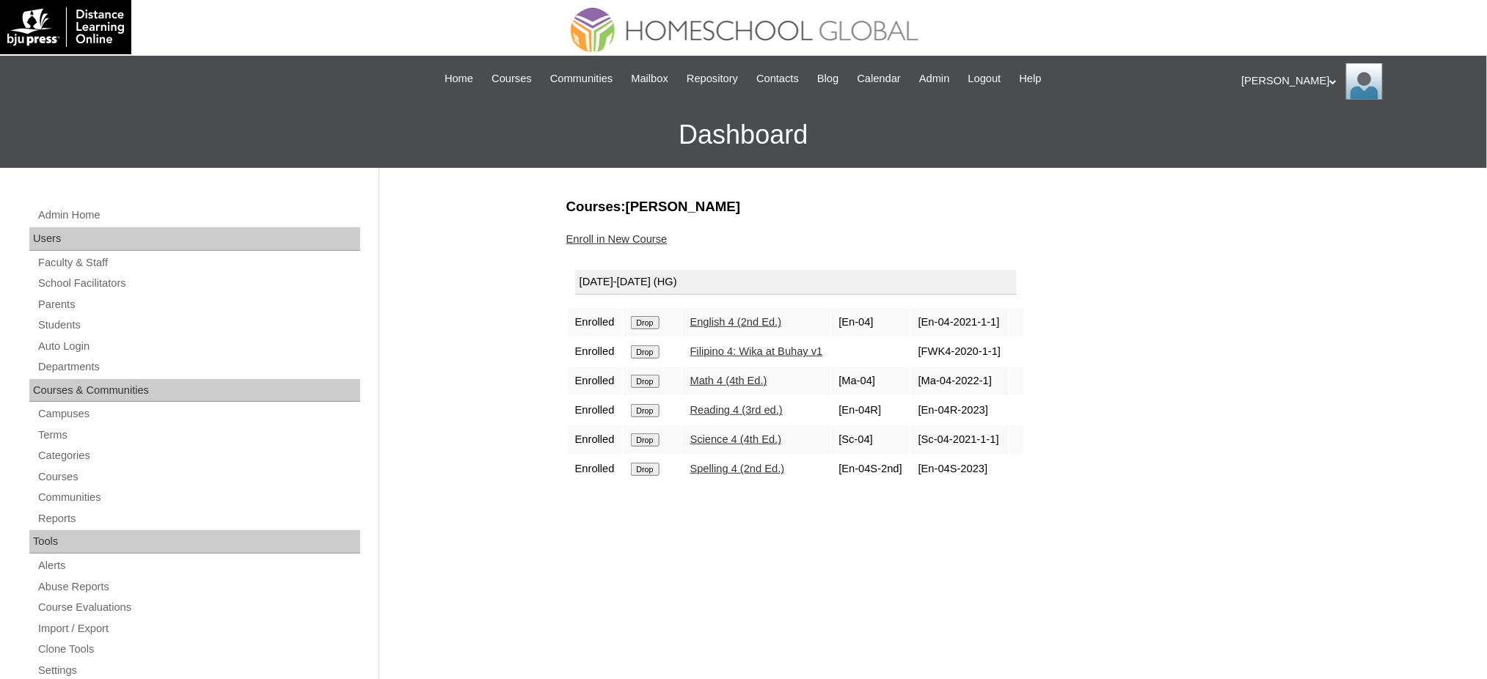
click at [653, 324] on input "Drop" at bounding box center [645, 322] width 29 height 13
click at [654, 318] on input "Drop" at bounding box center [645, 322] width 29 height 13
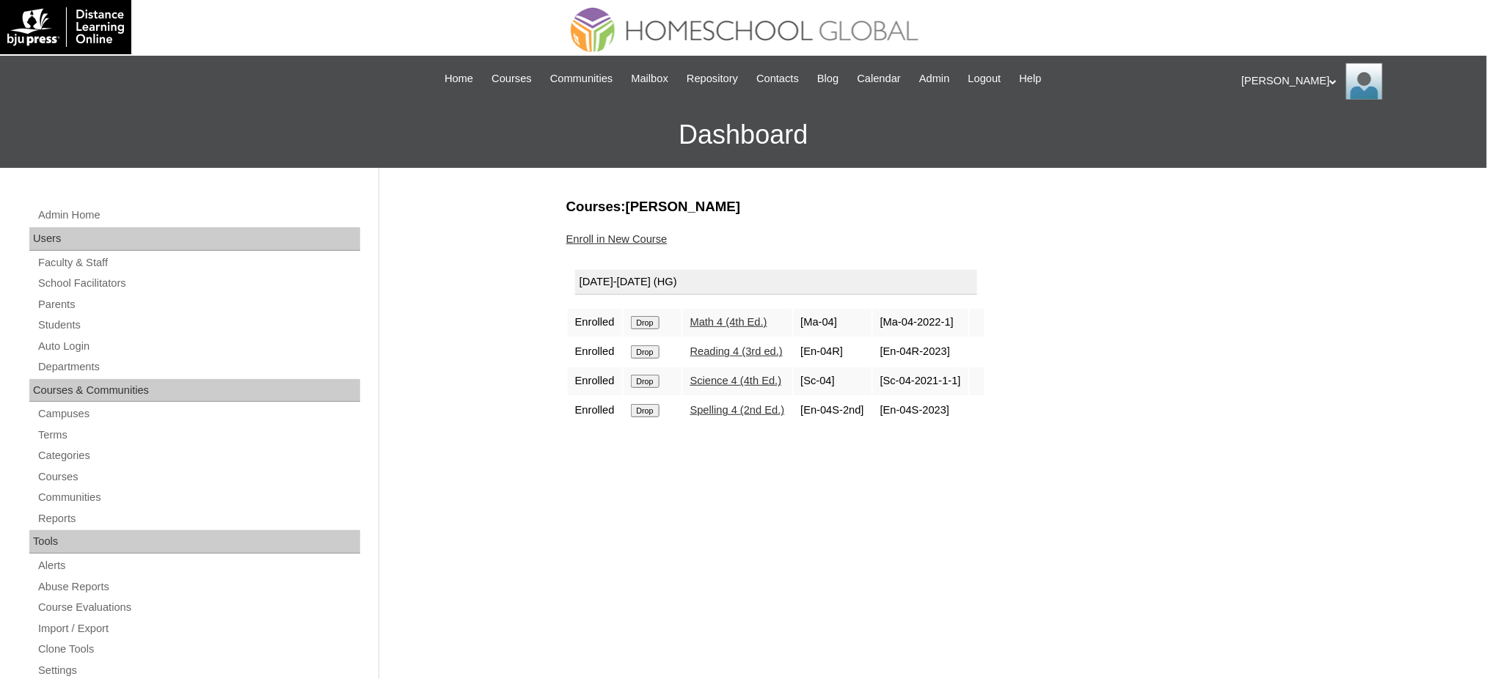
click at [655, 321] on input "Drop" at bounding box center [645, 322] width 29 height 13
click at [644, 324] on input "Drop" at bounding box center [645, 322] width 29 height 13
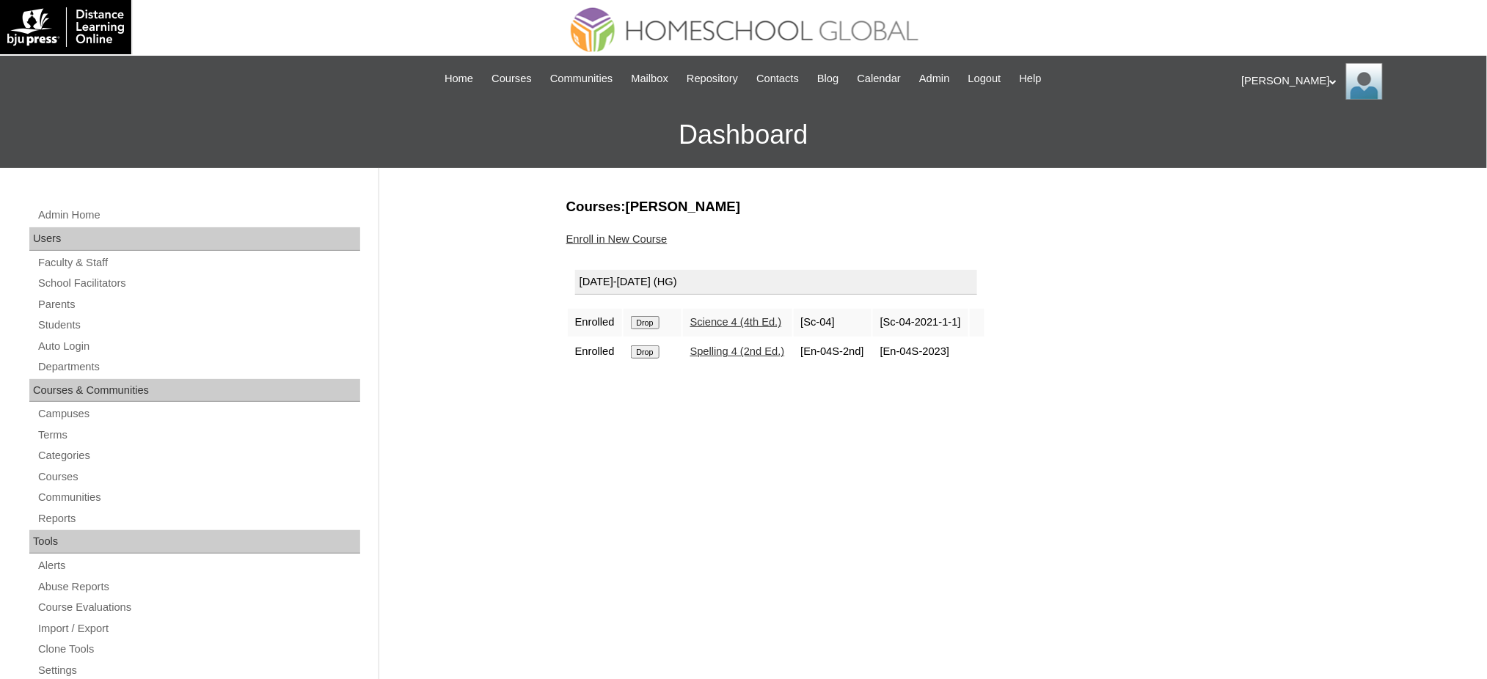
click at [652, 321] on input "Drop" at bounding box center [645, 322] width 29 height 13
click at [653, 320] on input "Drop" at bounding box center [645, 322] width 29 height 13
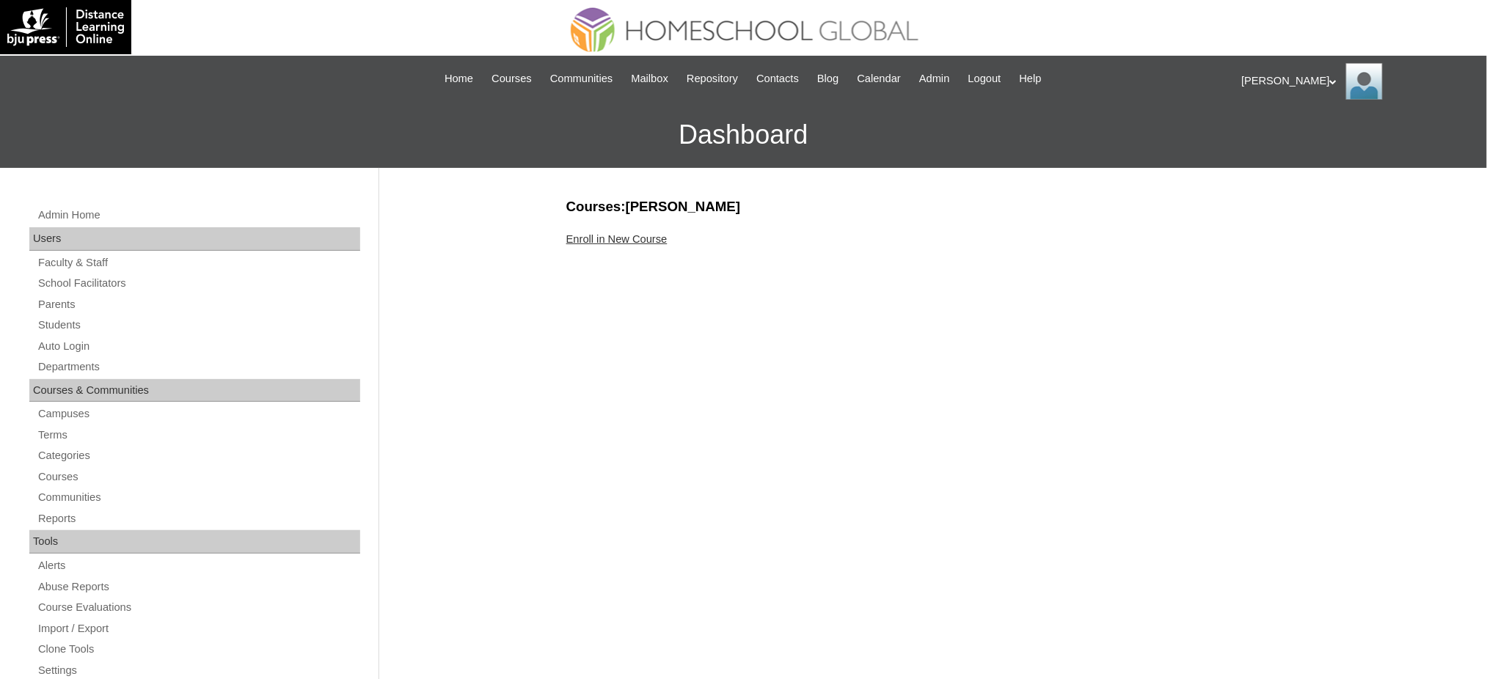
click at [630, 236] on link "Enroll in New Course" at bounding box center [616, 239] width 101 height 12
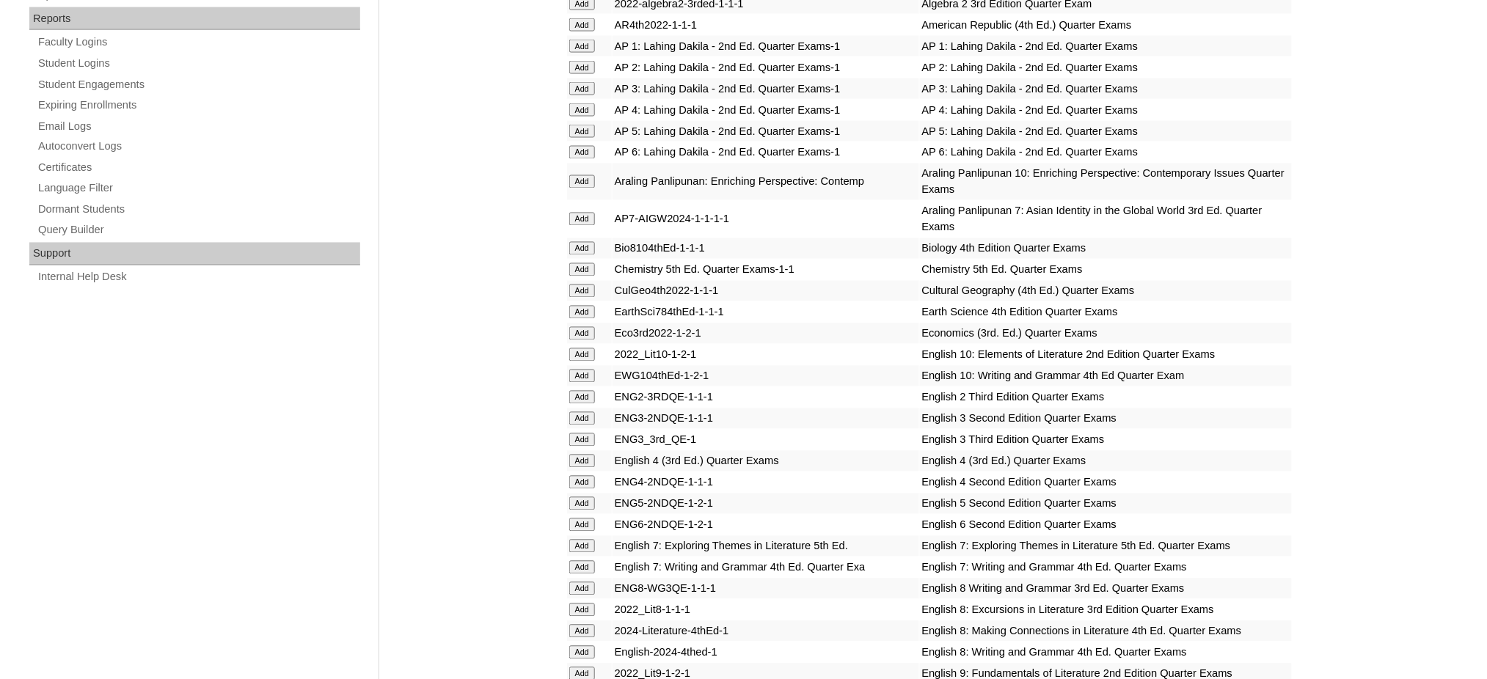
scroll to position [881, 0]
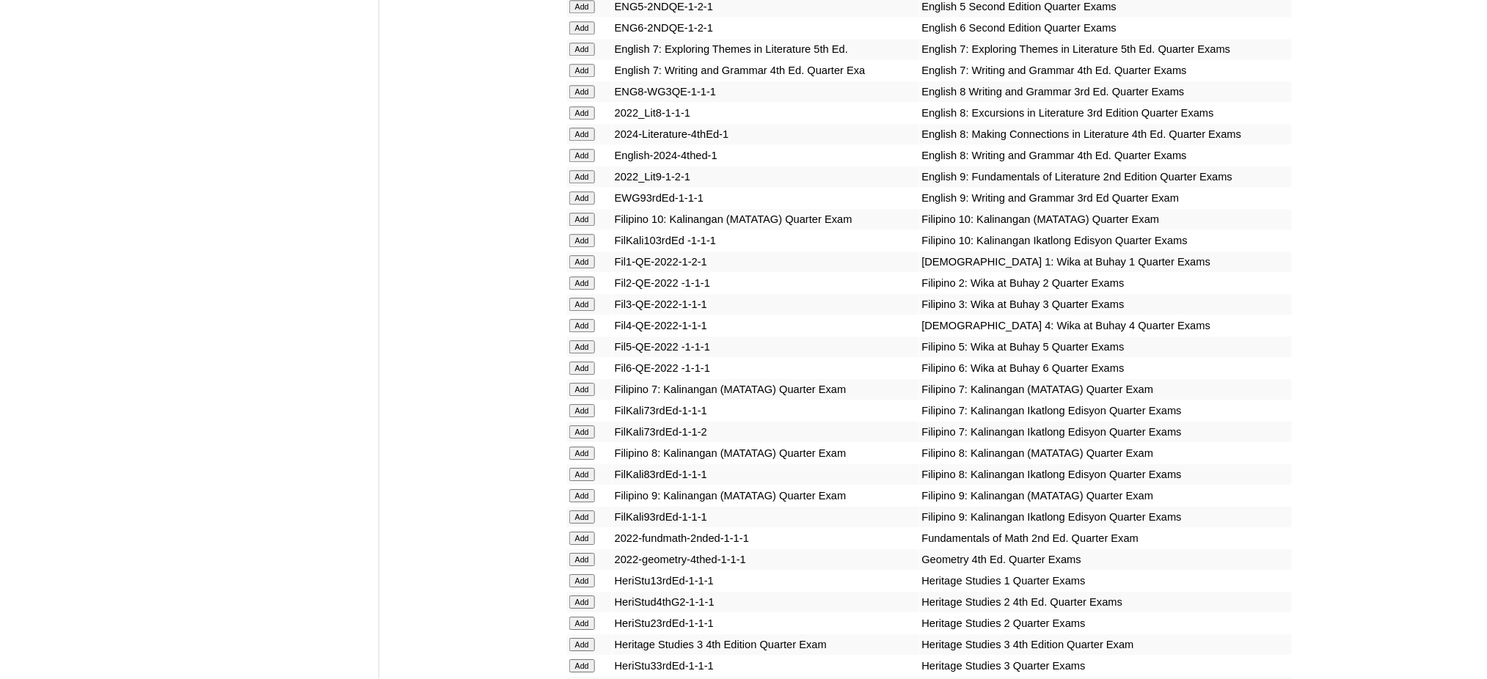
scroll to position [1369, 0]
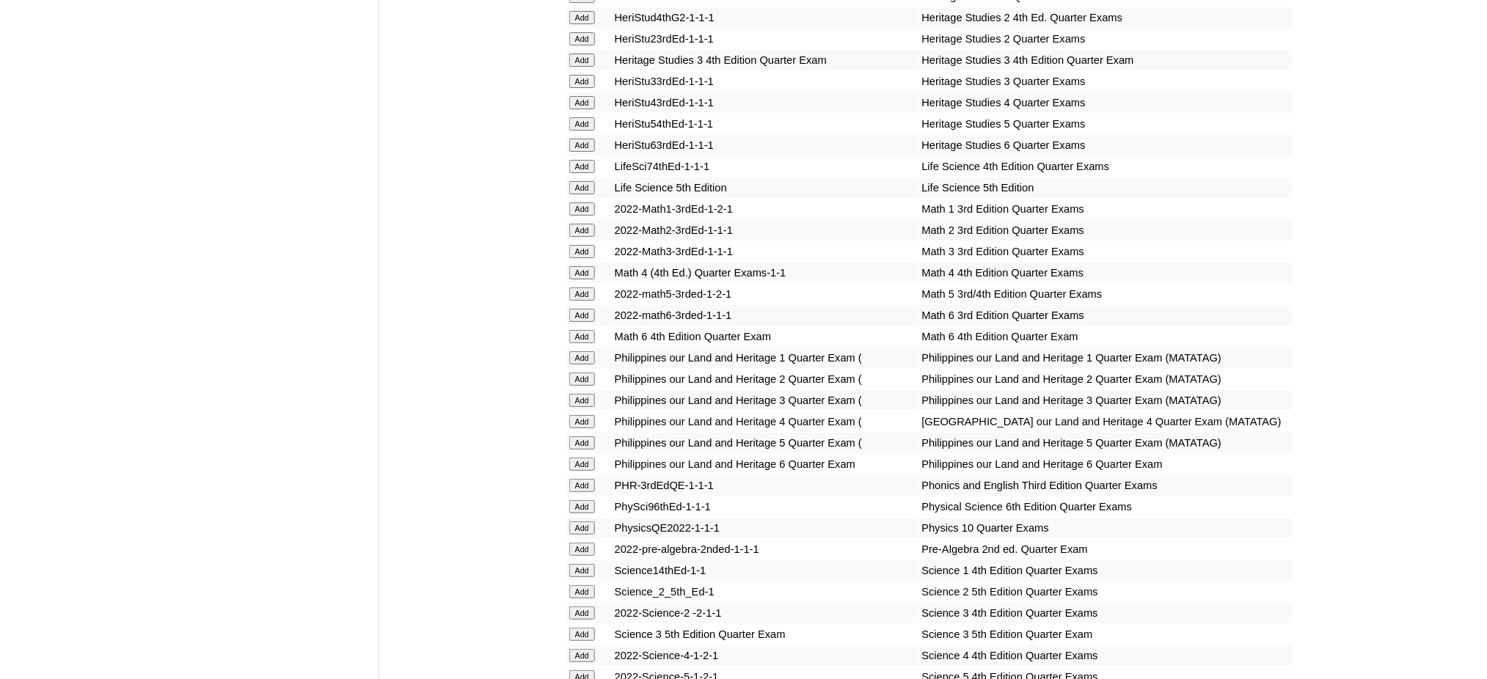
scroll to position [1956, 0]
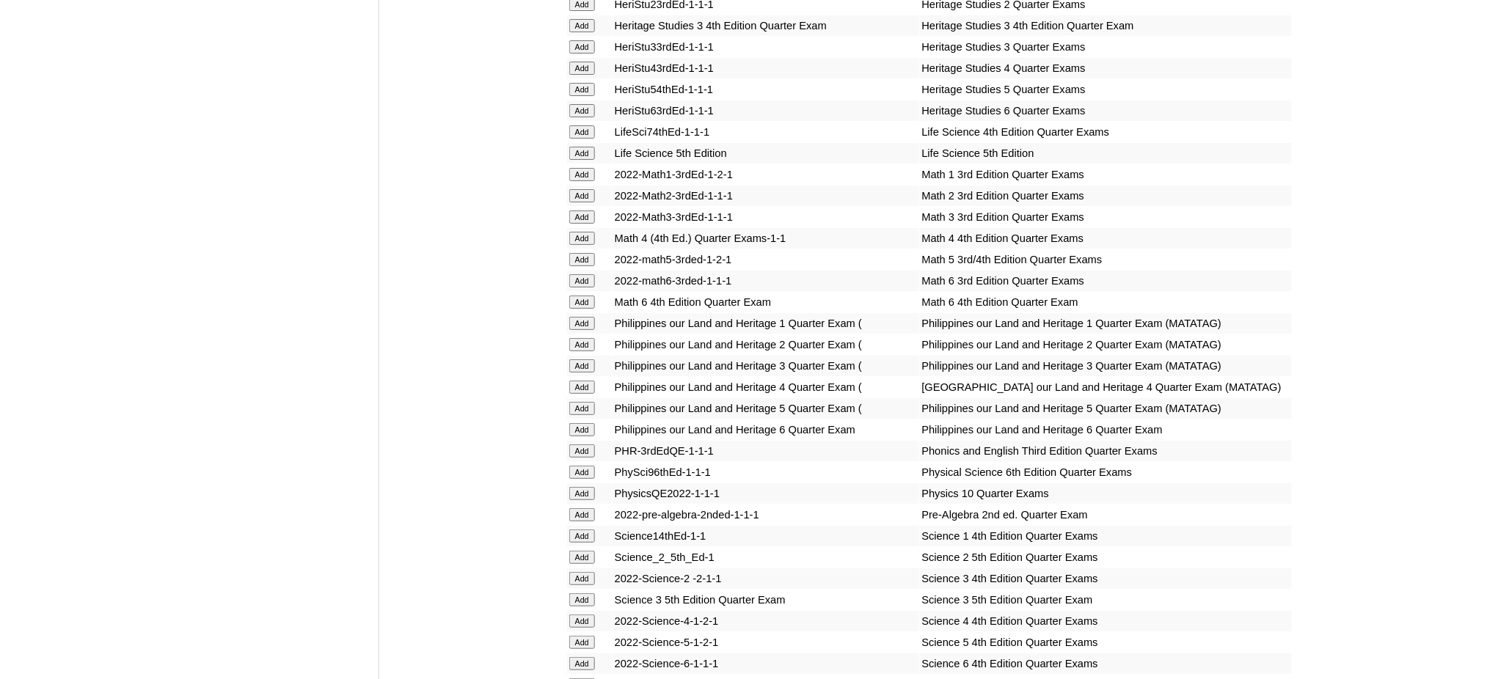
scroll to position [2055, 0]
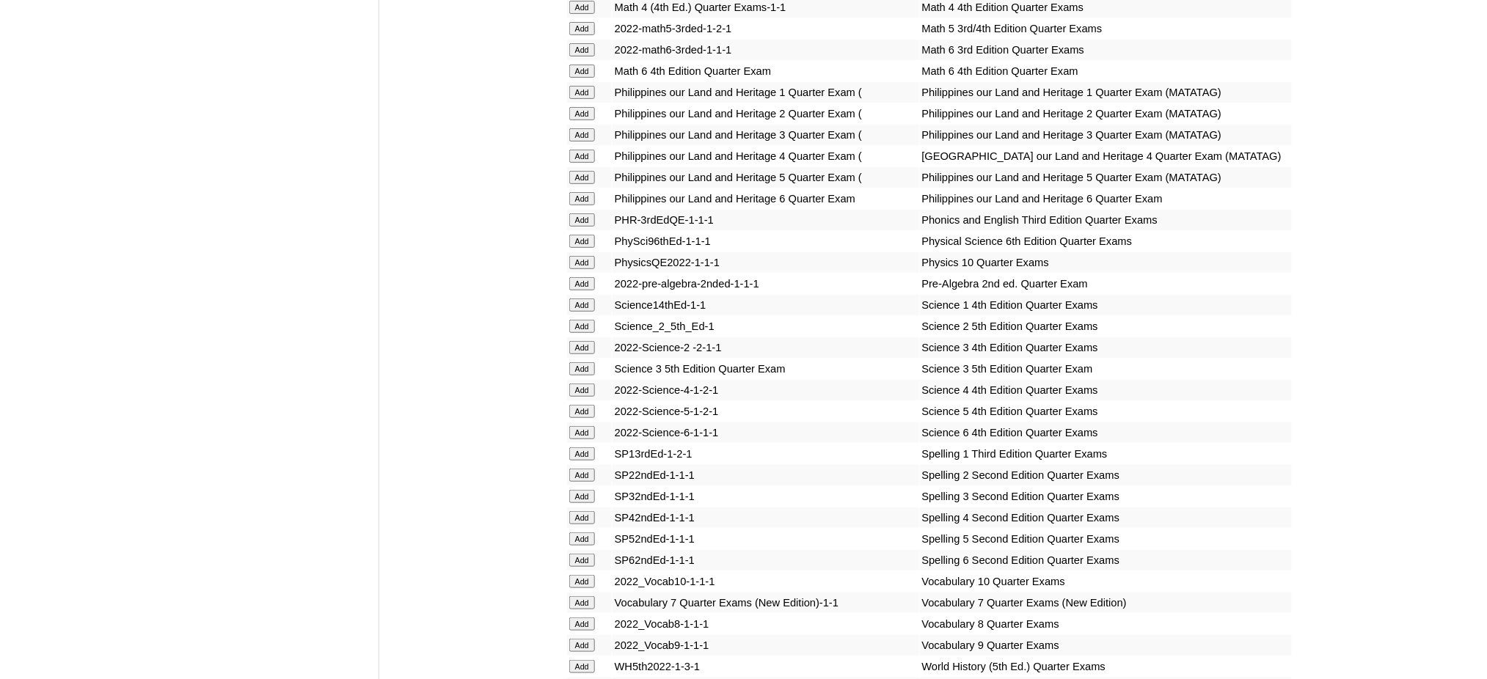
scroll to position [2348, 0]
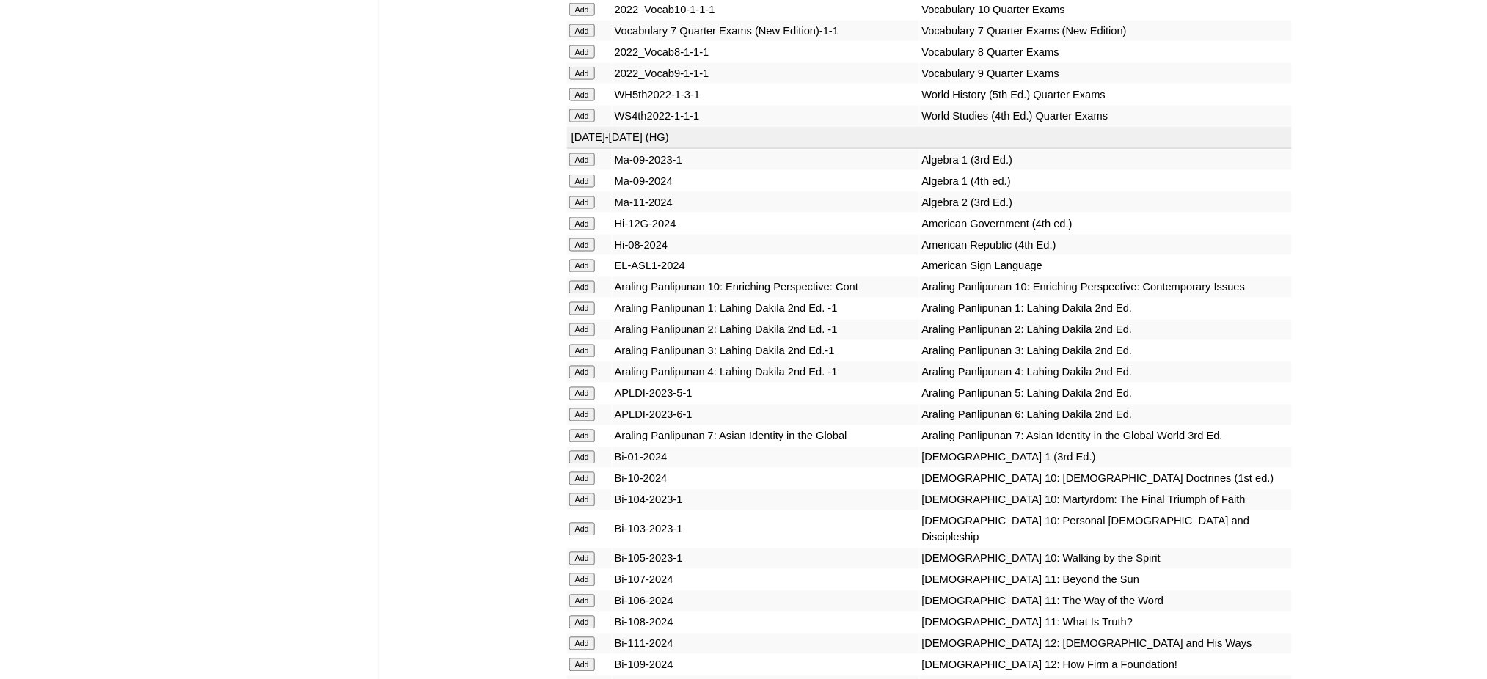
scroll to position [2837, 0]
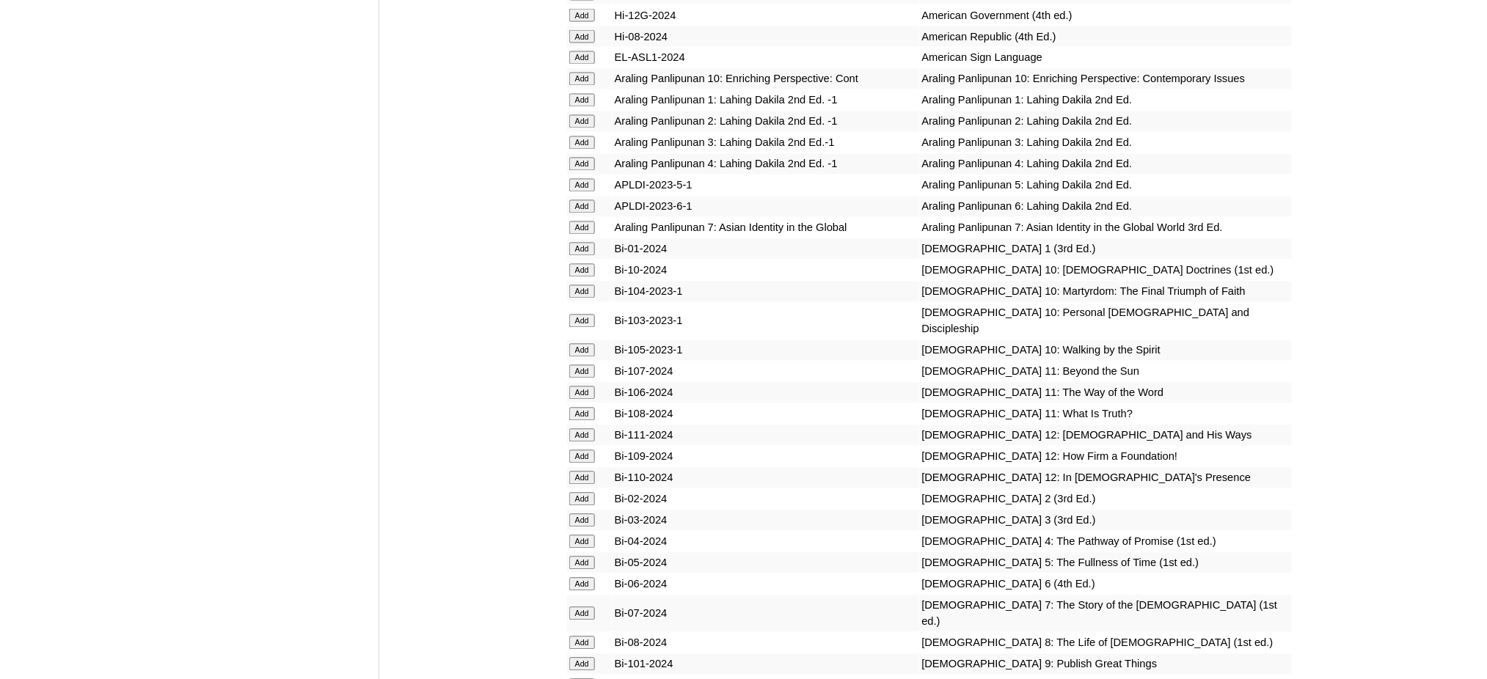
scroll to position [3033, 0]
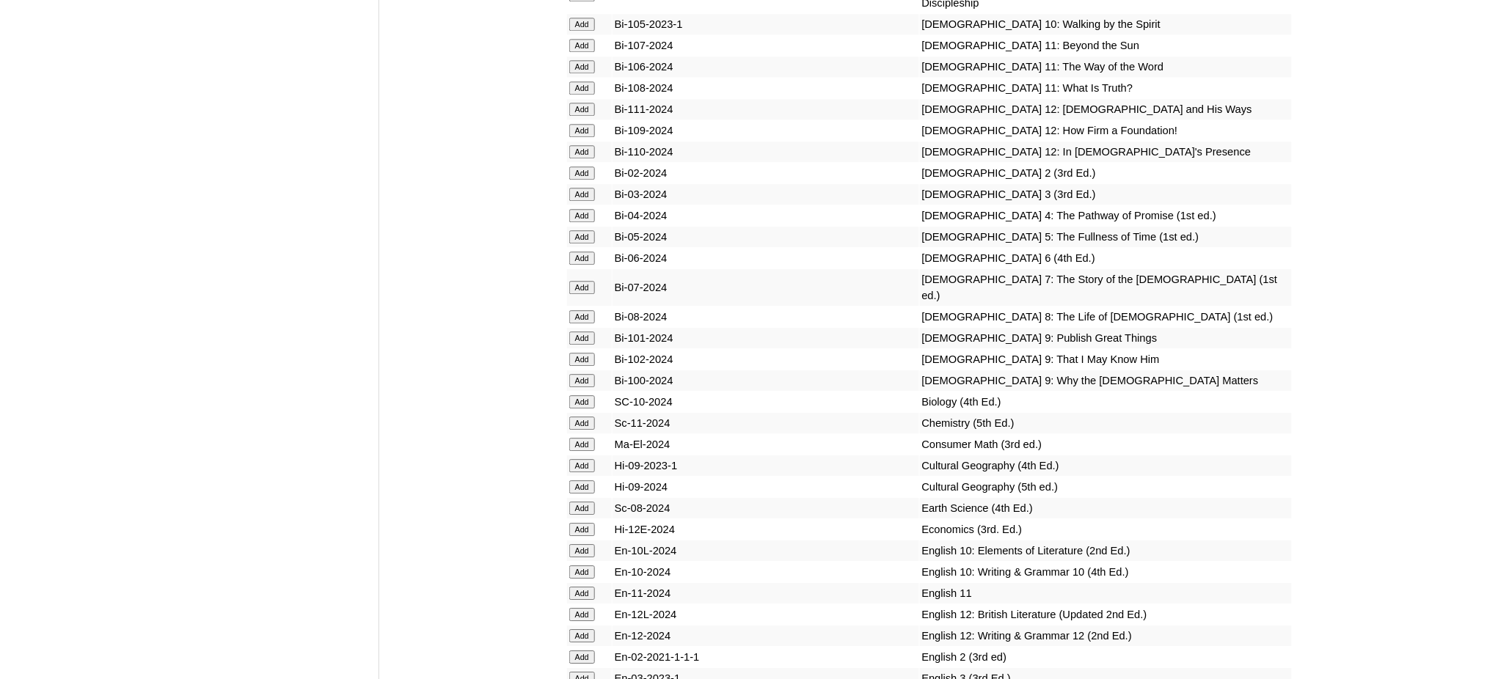
scroll to position [3326, 0]
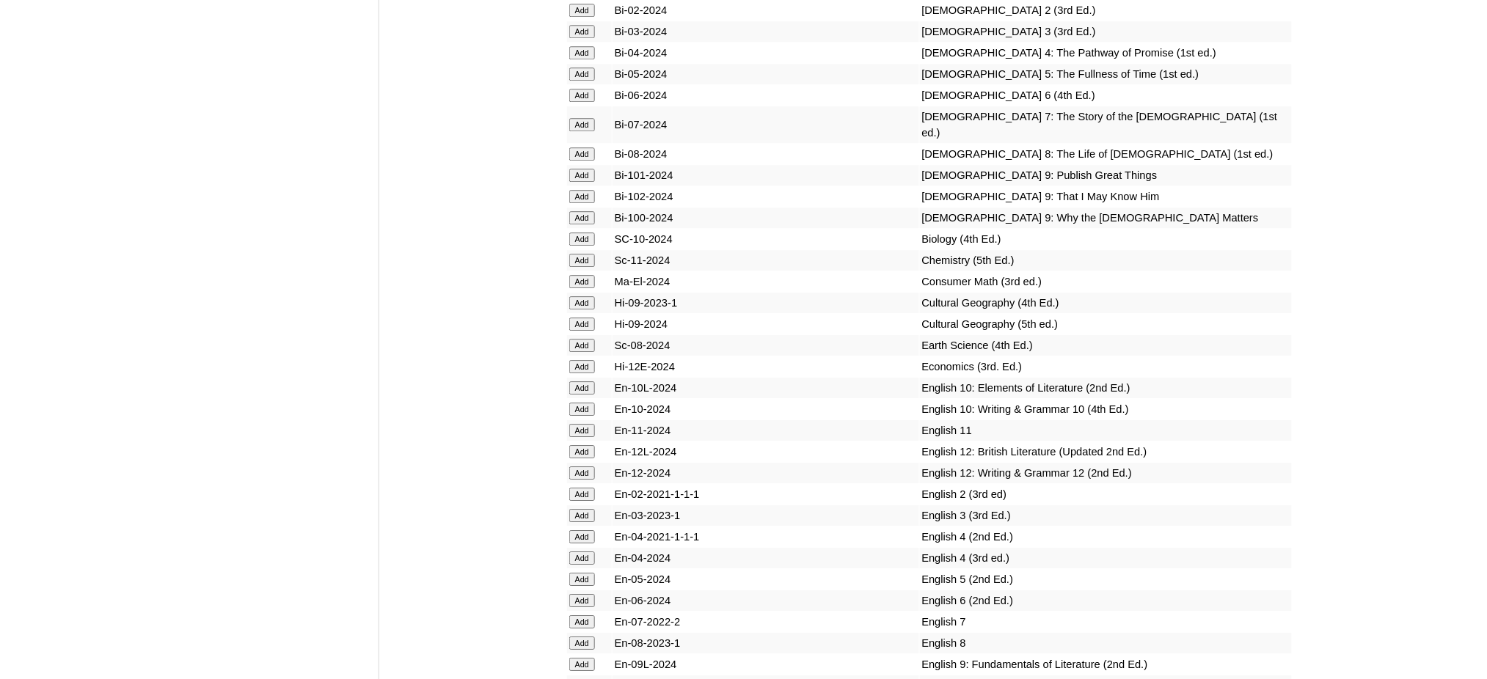
scroll to position [3620, 0]
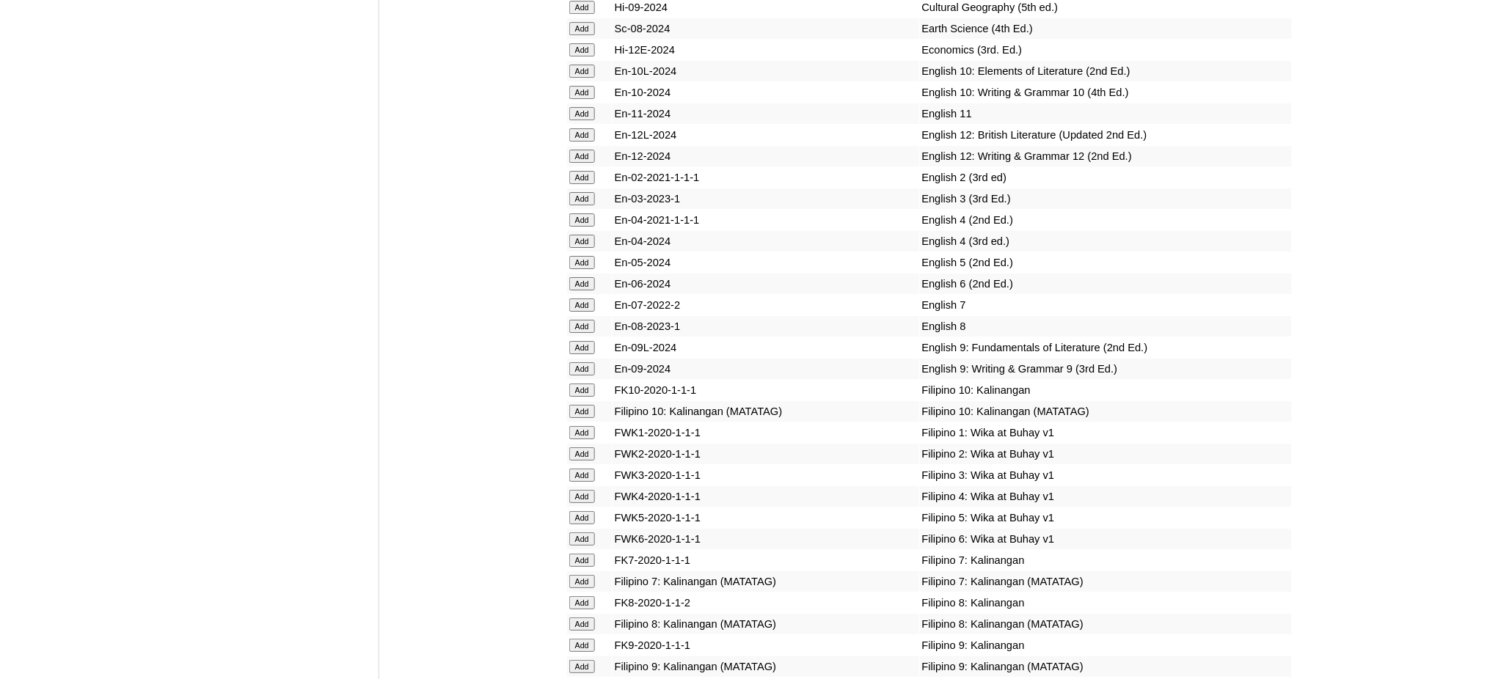
scroll to position [3913, 0]
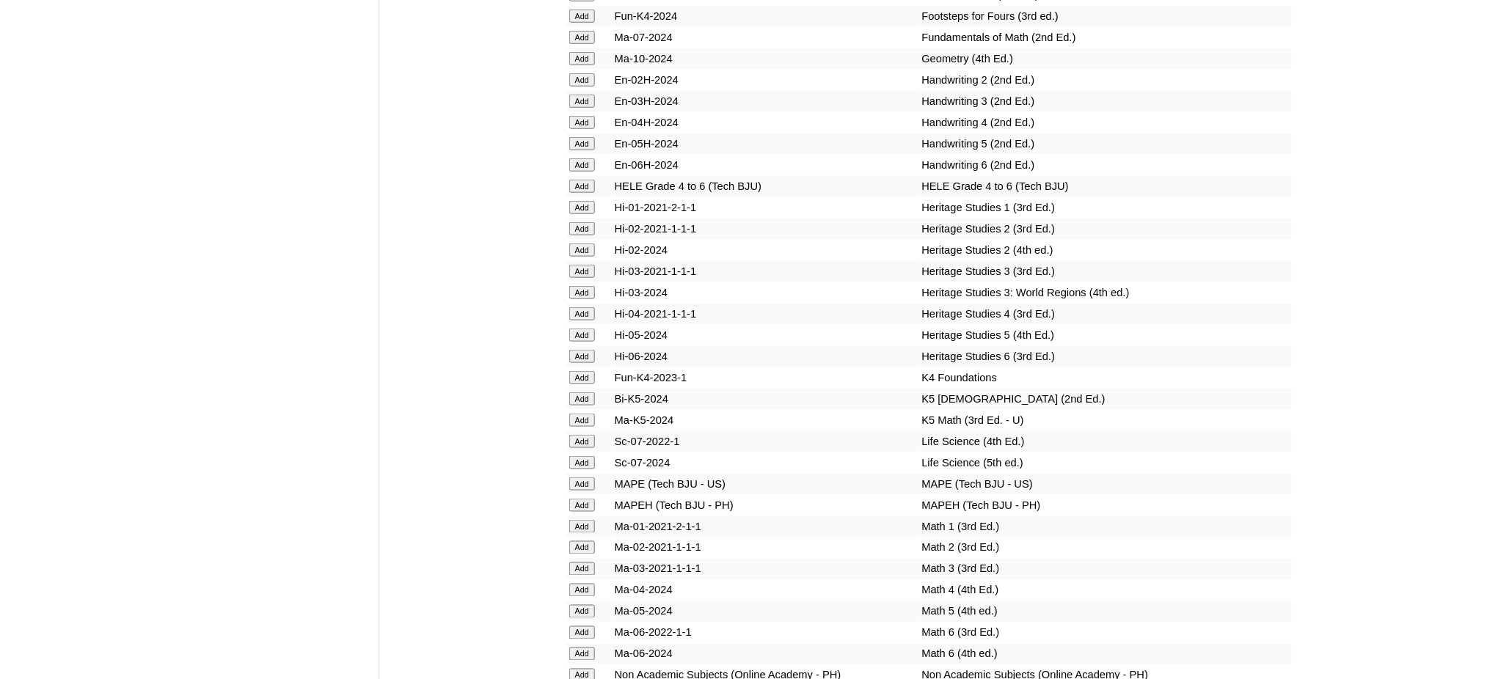
scroll to position [4696, 0]
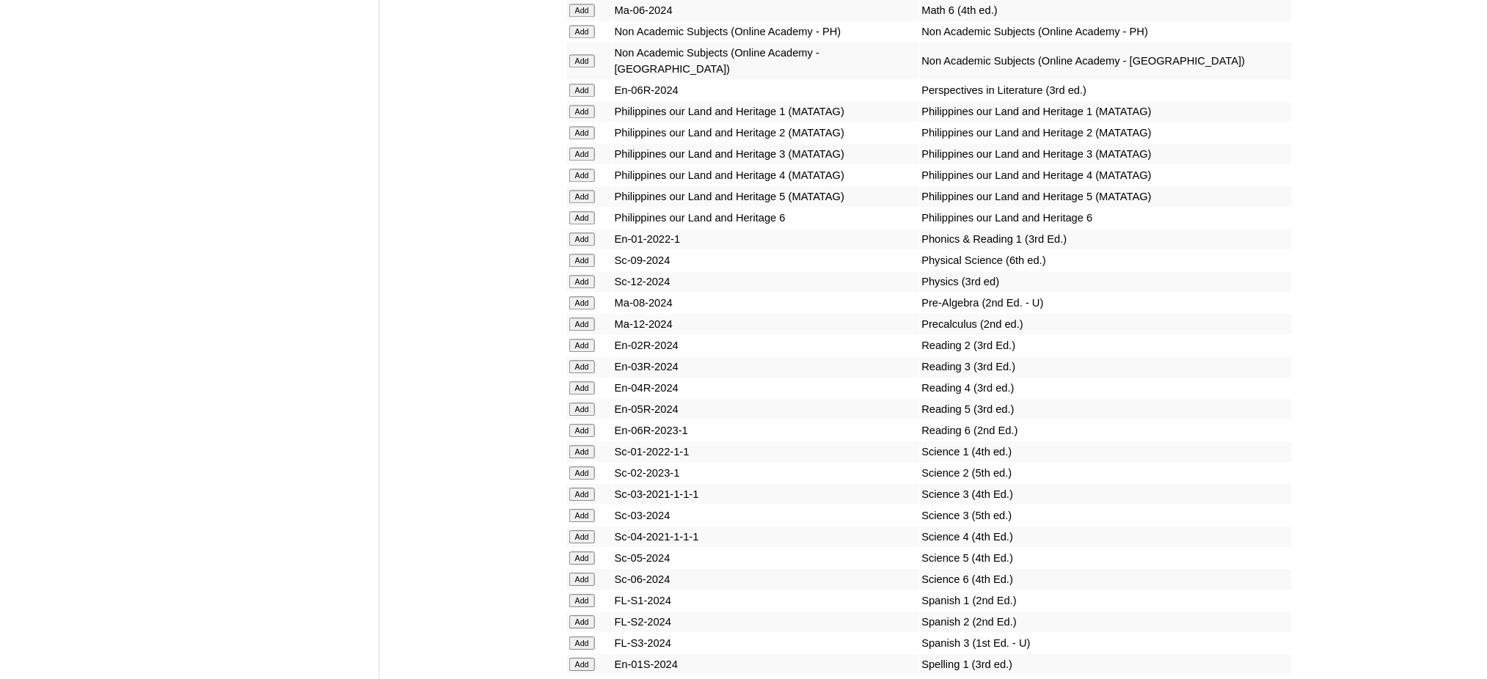
scroll to position [5185, 0]
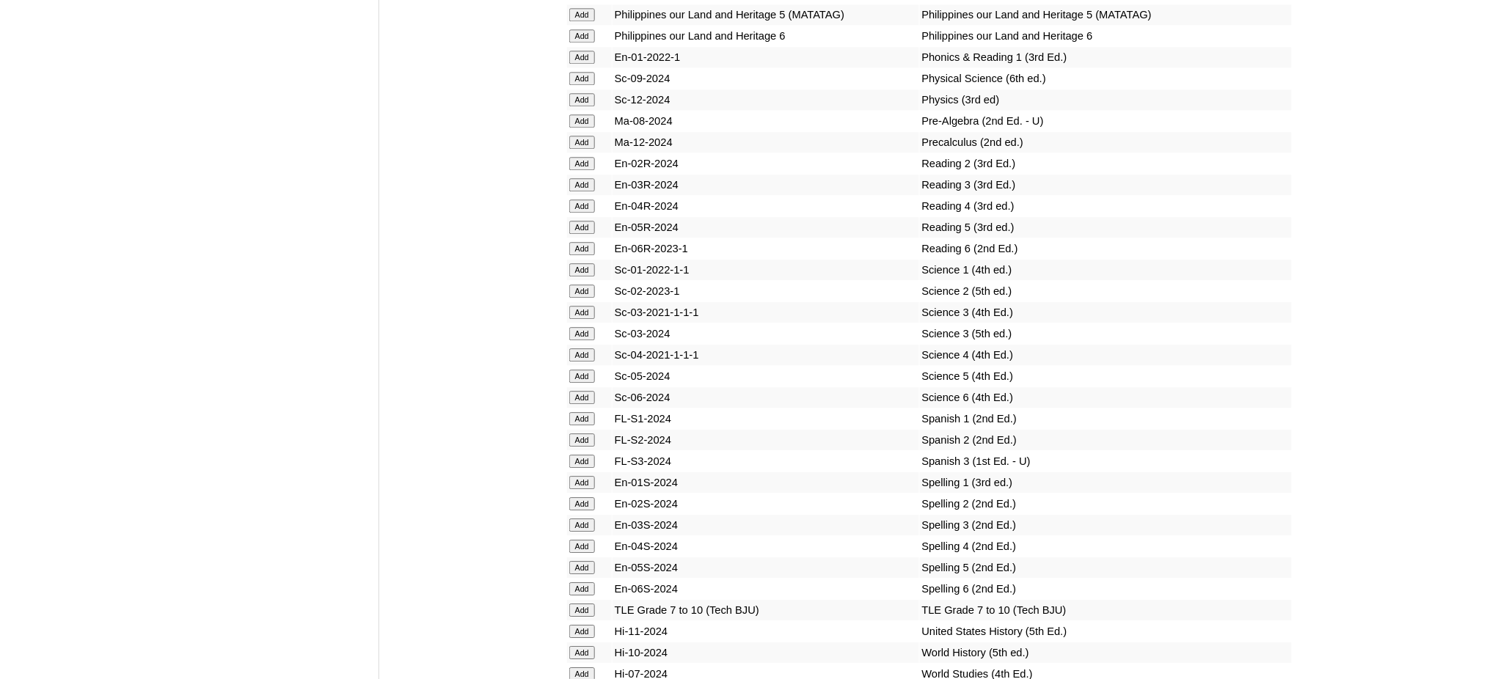
scroll to position [5381, 0]
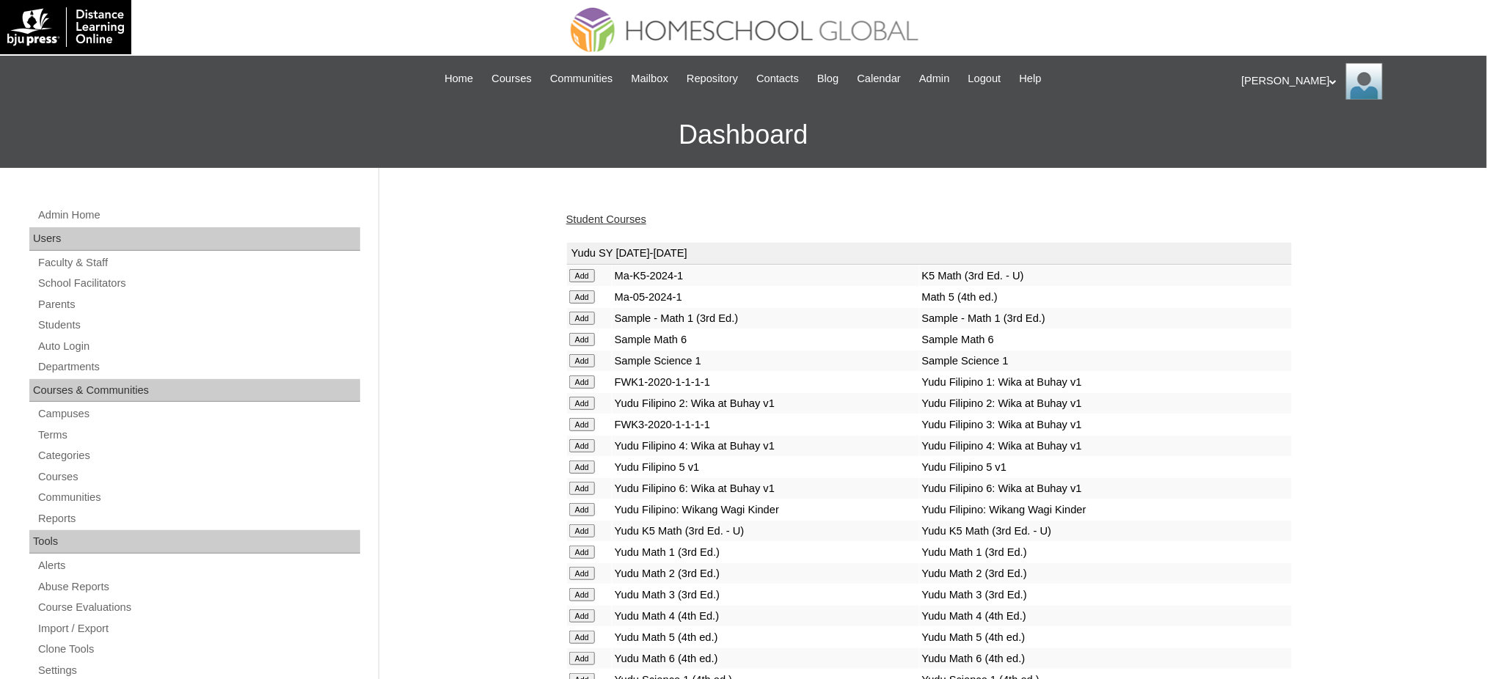
click at [580, 226] on div "Student Courses" at bounding box center [929, 219] width 726 height 15
click at [579, 219] on link "Student Courses" at bounding box center [606, 220] width 80 height 12
